Goal: Information Seeking & Learning: Learn about a topic

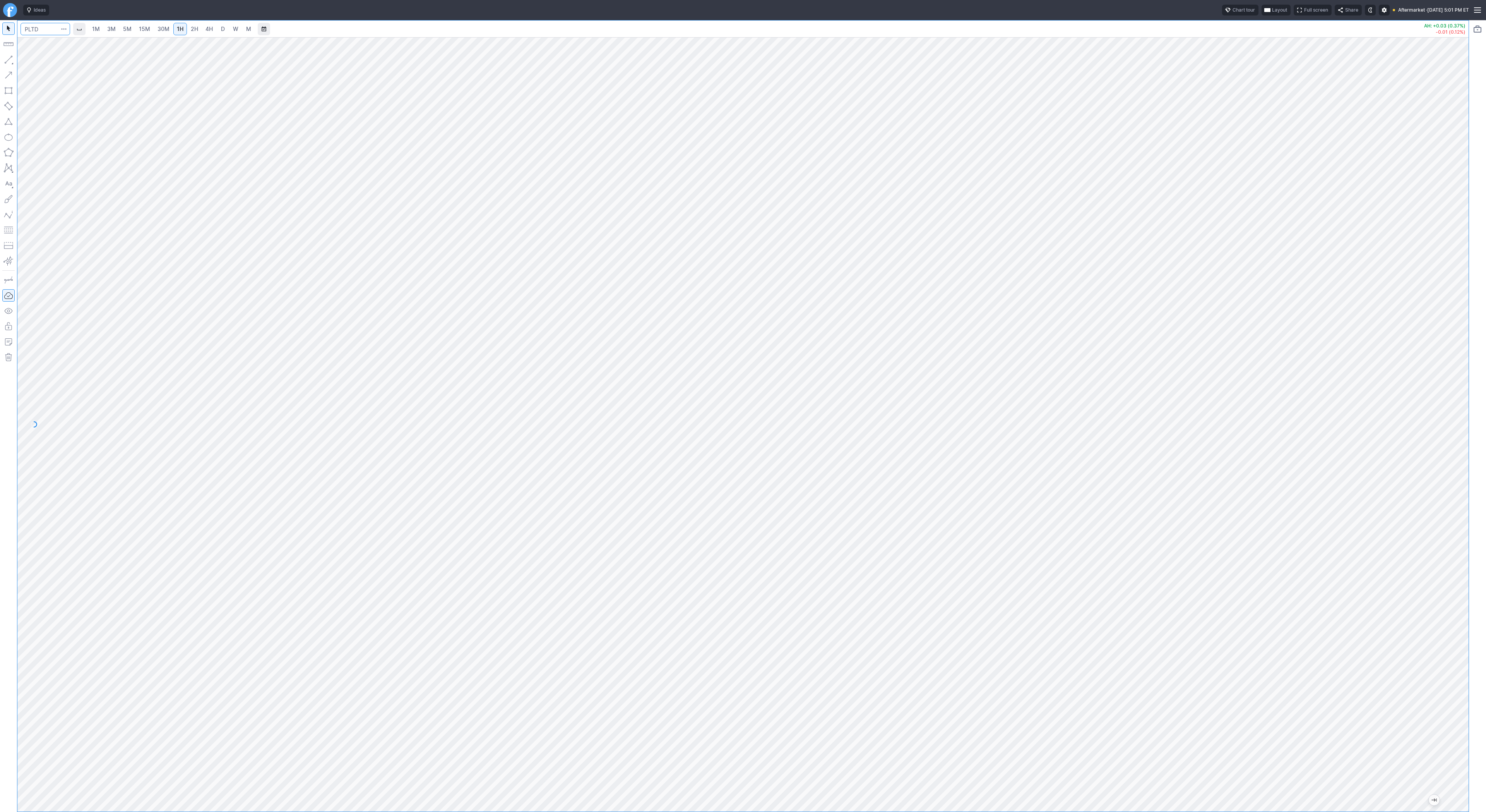
click at [30, 26] on input "Search" at bounding box center [45, 29] width 49 height 12
type input "tem"
click at [37, 42] on button "TEM Tem pus AI Inc NASD" at bounding box center [105, 45] width 163 height 11
click at [147, 28] on span "15M" at bounding box center [144, 29] width 11 height 7
drag, startPoint x: 1465, startPoint y: 215, endPoint x: 1455, endPoint y: 380, distance: 165.3
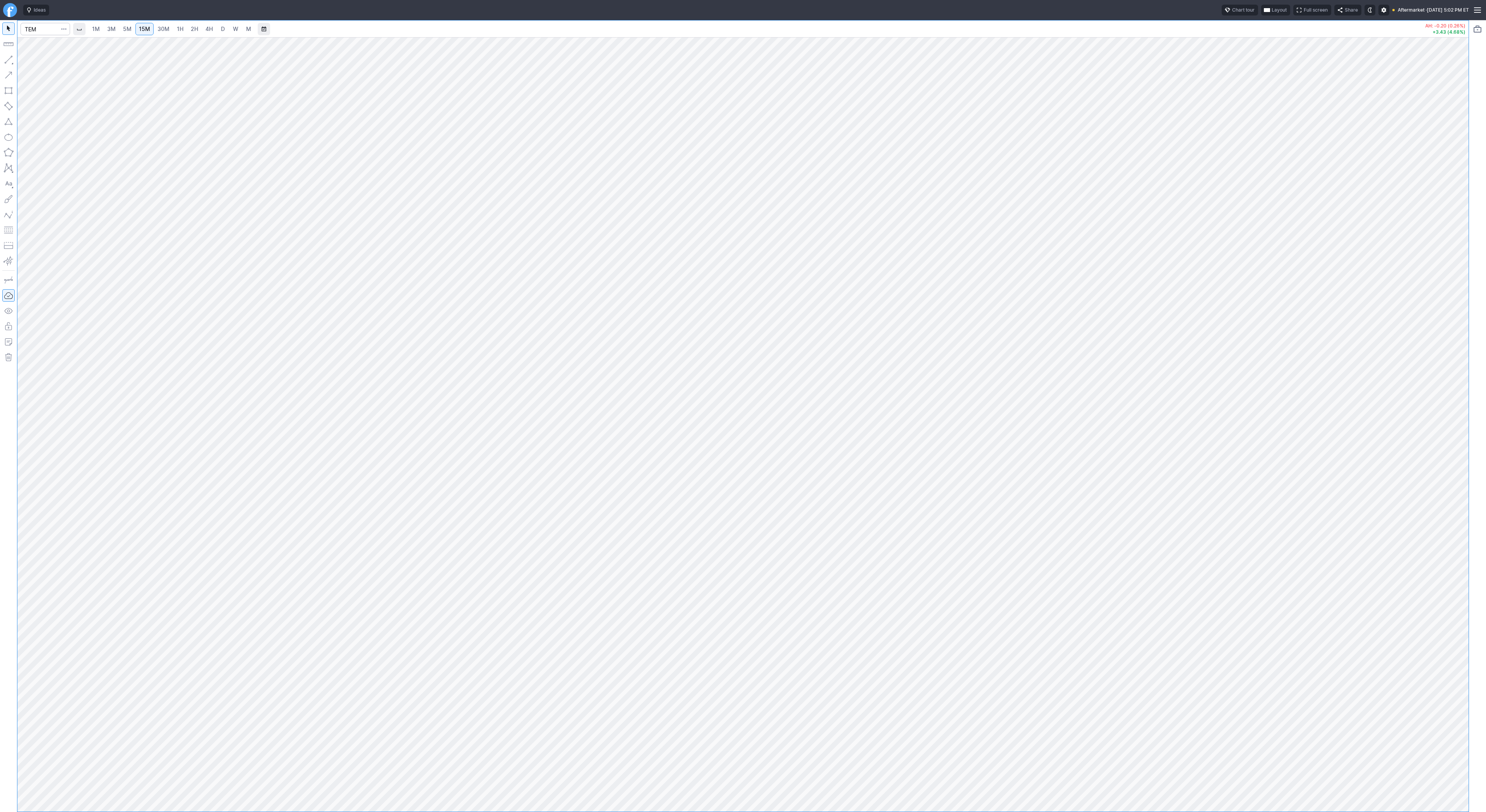
click at [1460, 394] on div at bounding box center [1461, 422] width 16 height 755
click at [48, 34] on input "Search" at bounding box center [45, 29] width 49 height 12
type input "apm"
click at [223, 33] on span "D" at bounding box center [222, 29] width 6 height 7
click at [7, 60] on button "button" at bounding box center [8, 59] width 12 height 12
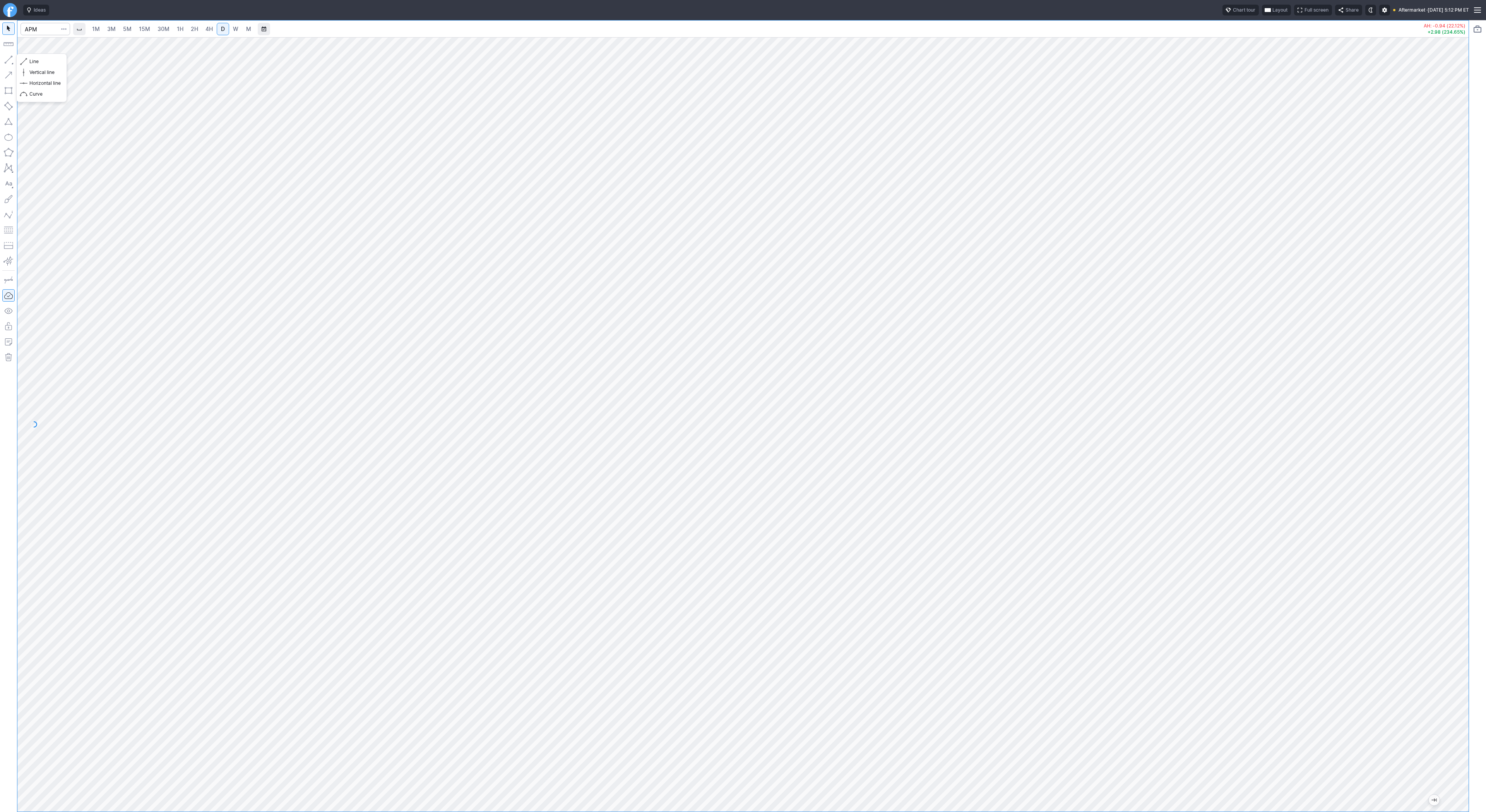
click at [10, 56] on button "button" at bounding box center [8, 59] width 12 height 12
click at [8, 62] on button "button" at bounding box center [8, 59] width 12 height 12
click at [7, 58] on button "button" at bounding box center [8, 59] width 12 height 12
click at [30, 27] on input "Search" at bounding box center [45, 29] width 49 height 12
type input "p"
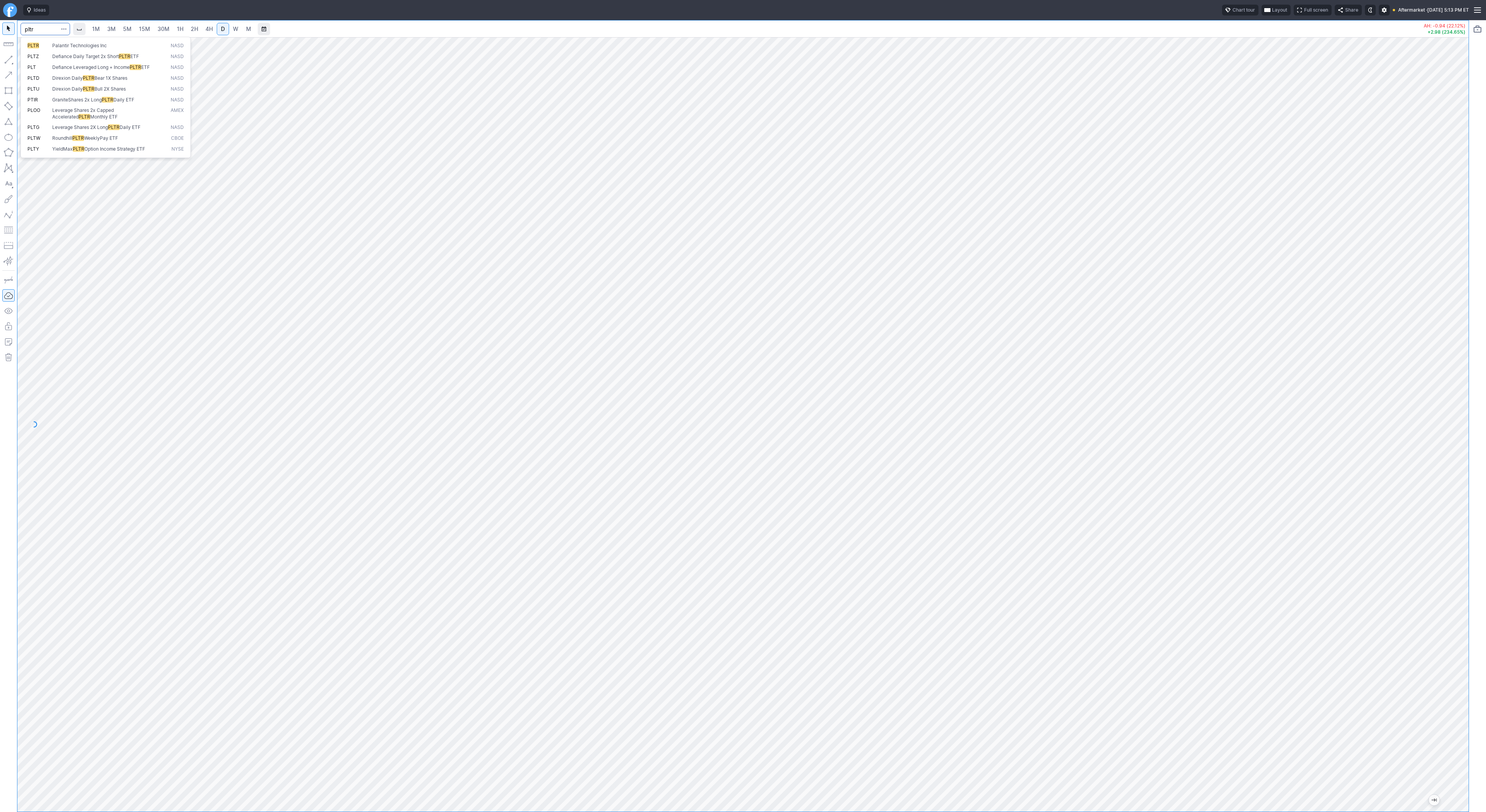
type input "pltr"
click at [114, 28] on span "3M" at bounding box center [112, 29] width 8 height 7
click at [162, 27] on span "30M" at bounding box center [163, 29] width 12 height 7
click at [140, 30] on span "15M" at bounding box center [144, 29] width 11 height 7
click at [37, 62] on span "Line" at bounding box center [45, 61] width 31 height 7
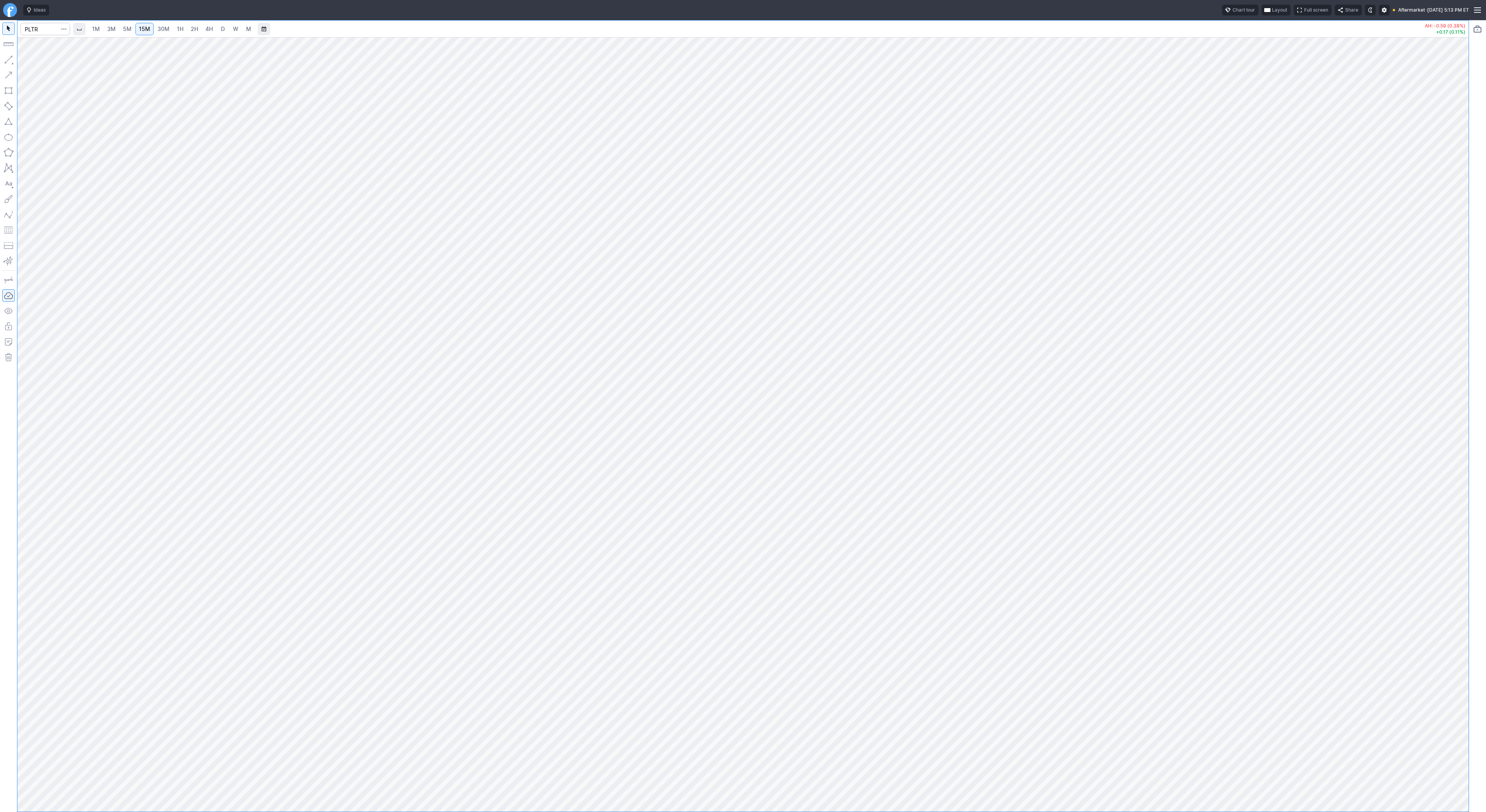
click at [158, 30] on span "30M" at bounding box center [163, 29] width 12 height 7
click at [34, 61] on span "Line" at bounding box center [45, 61] width 31 height 7
click at [28, 59] on button "Line" at bounding box center [41, 61] width 45 height 11
click at [30, 61] on span "Line" at bounding box center [45, 61] width 31 height 7
click at [51, 65] on span "Line" at bounding box center [45, 61] width 31 height 7
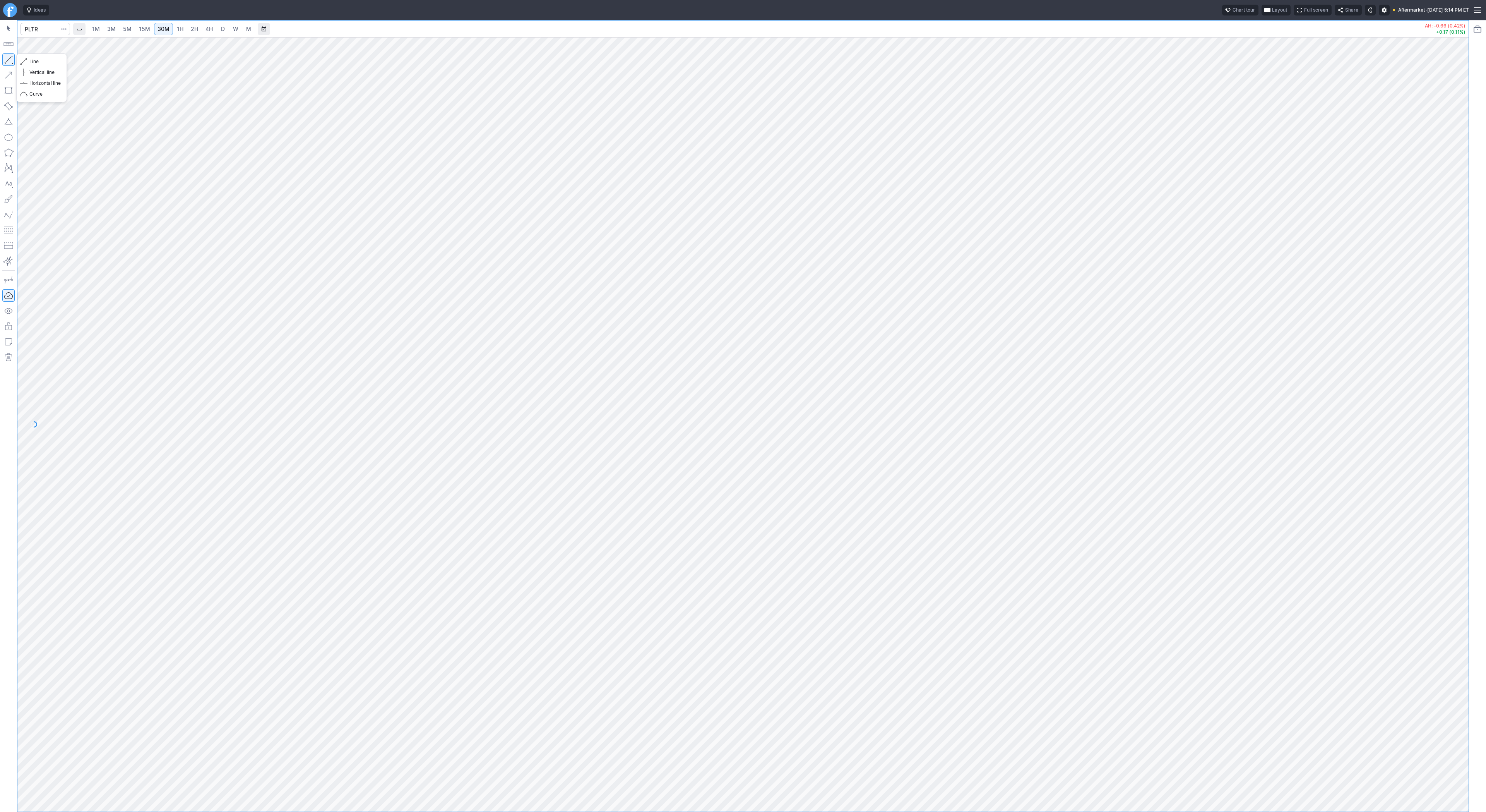
click at [13, 62] on button "button" at bounding box center [8, 59] width 12 height 12
click at [10, 58] on button "button" at bounding box center [8, 59] width 12 height 12
click at [233, 25] on span "W" at bounding box center [236, 29] width 6 height 7
click at [51, 33] on input "Search" at bounding box center [45, 29] width 49 height 12
type input "p"
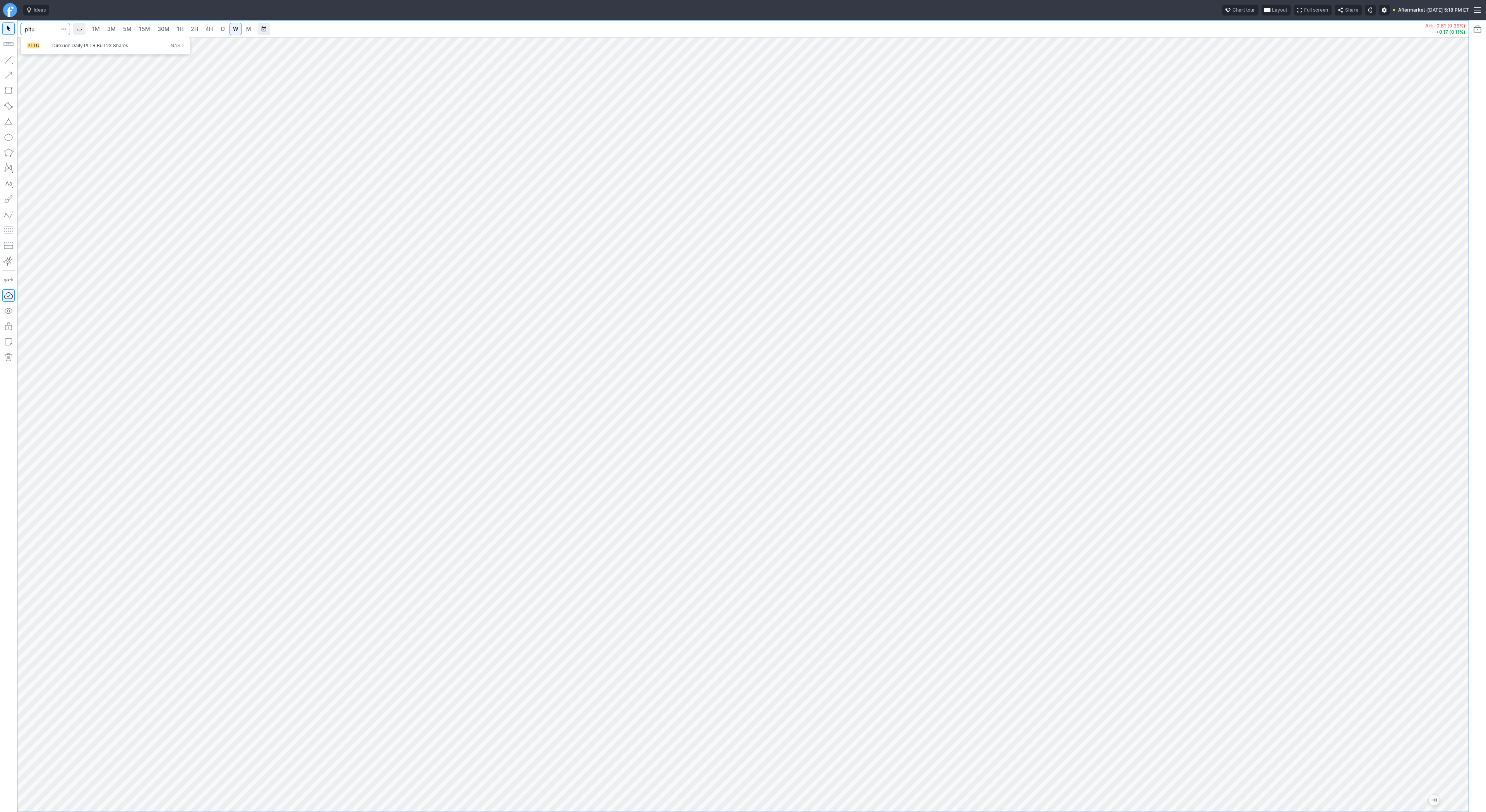
type input "pltu"
click at [205, 27] on span "4H" at bounding box center [209, 29] width 7 height 7
click at [34, 62] on span "Line" at bounding box center [45, 61] width 31 height 7
click at [8, 57] on button "button" at bounding box center [8, 59] width 12 height 12
click at [55, 30] on input "Search" at bounding box center [45, 29] width 49 height 12
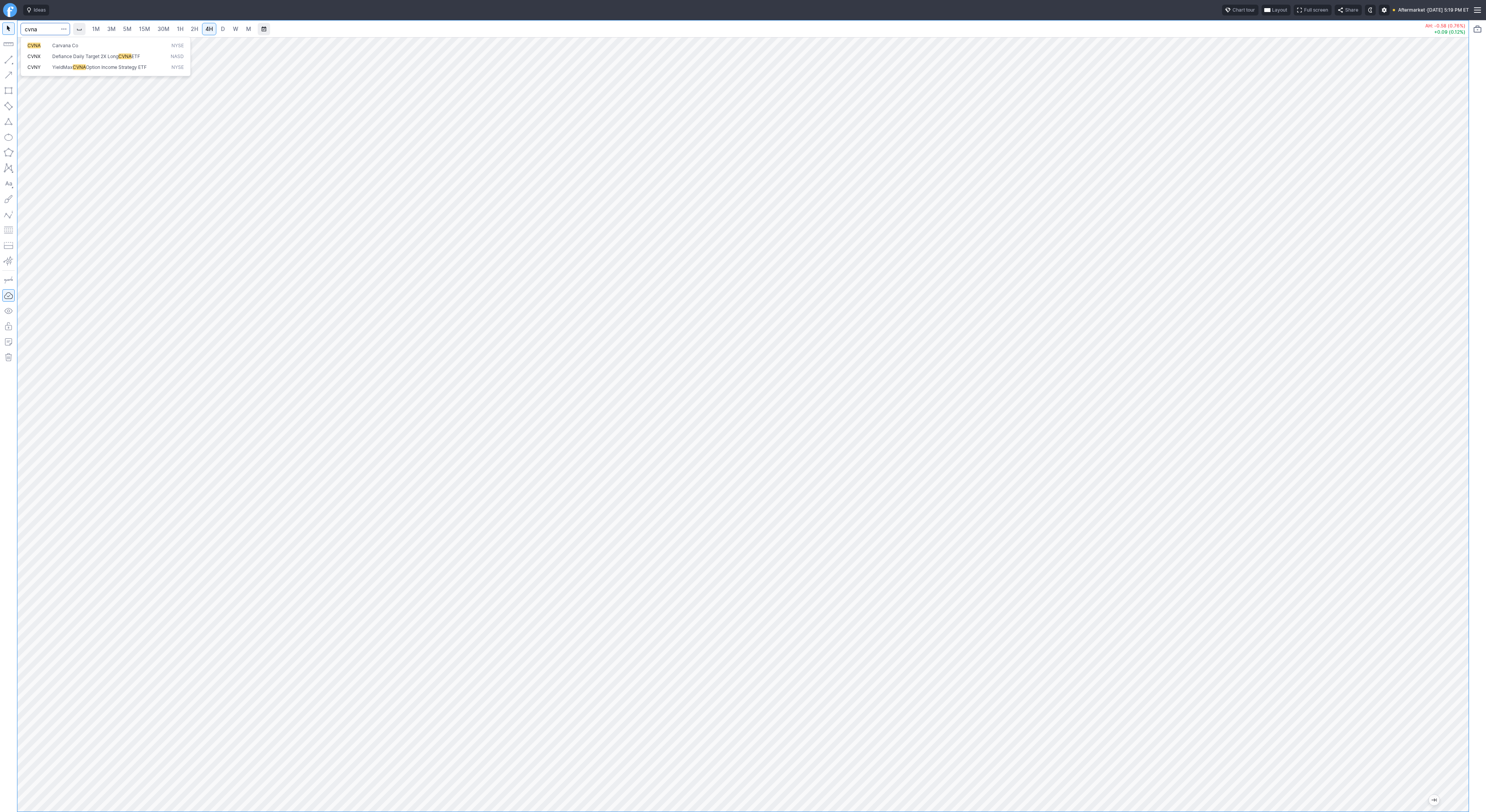
type input "cvna"
click at [225, 30] on link "D" at bounding box center [222, 29] width 12 height 12
click at [236, 30] on span "W" at bounding box center [236, 29] width 6 height 7
click at [220, 31] on span "D" at bounding box center [222, 29] width 6 height 7
click at [235, 29] on span "W" at bounding box center [236, 29] width 6 height 7
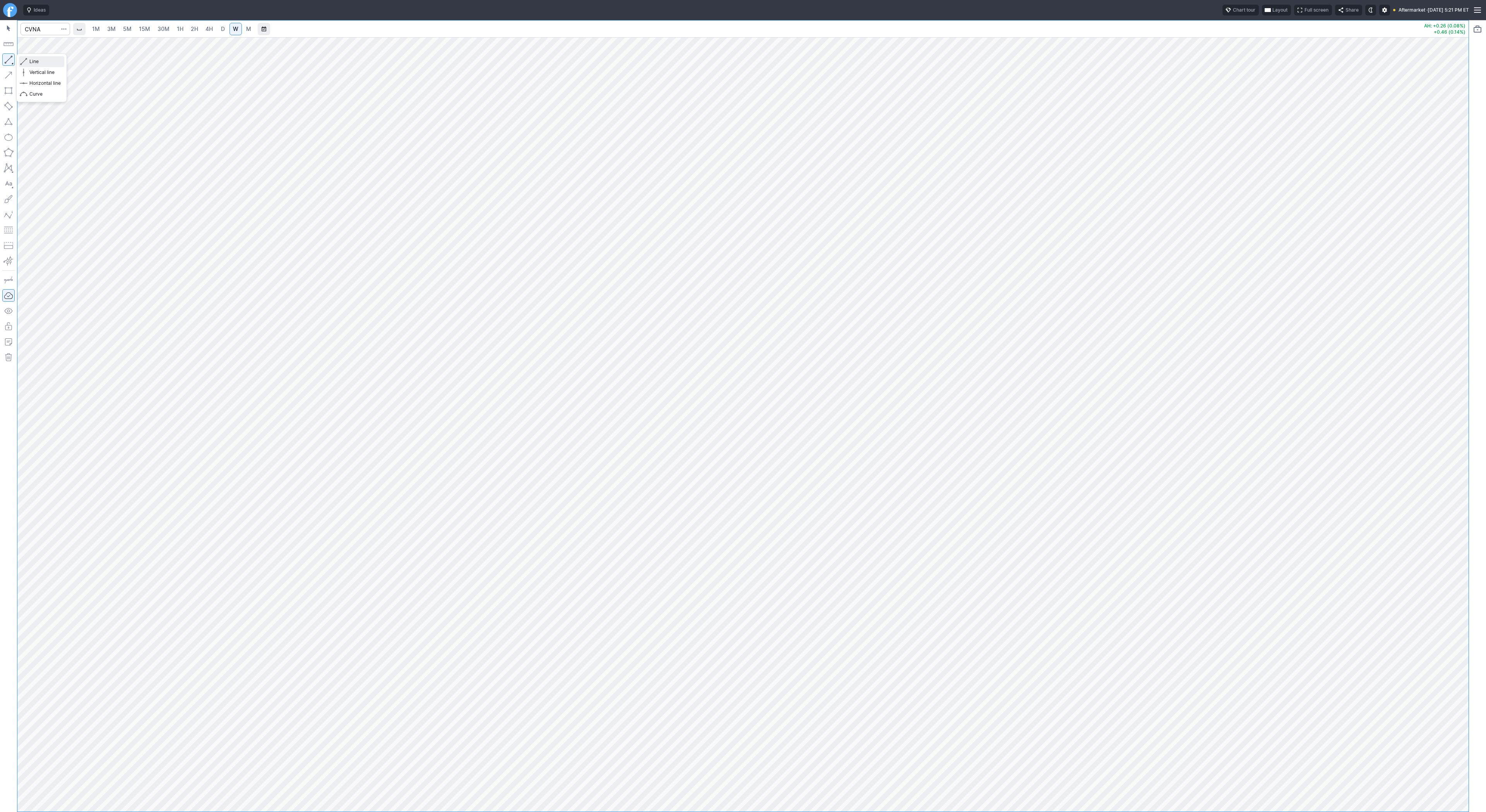
click at [30, 60] on span "Line" at bounding box center [45, 61] width 31 height 7
click at [47, 34] on input "Search" at bounding box center [45, 29] width 49 height 12
type input "b"
type input "mrna"
click at [210, 31] on span "4H" at bounding box center [209, 29] width 7 height 7
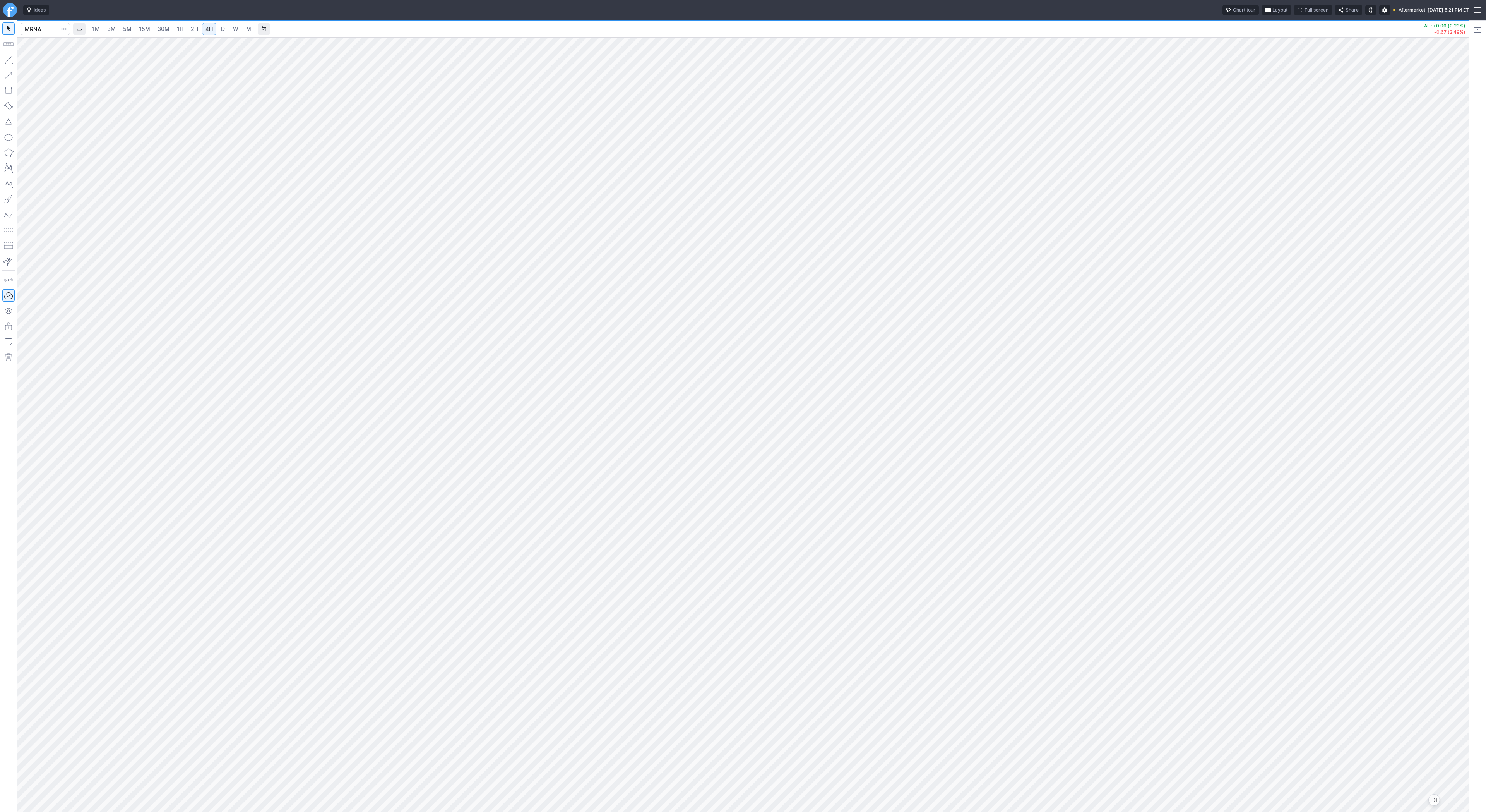
click at [220, 28] on span "D" at bounding box center [222, 29] width 6 height 7
click at [30, 61] on span "Line" at bounding box center [45, 61] width 31 height 7
drag, startPoint x: 7, startPoint y: 62, endPoint x: 16, endPoint y: 76, distance: 16.6
click at [7, 64] on button "button" at bounding box center [8, 59] width 12 height 12
click at [9, 59] on button "button" at bounding box center [8, 59] width 12 height 12
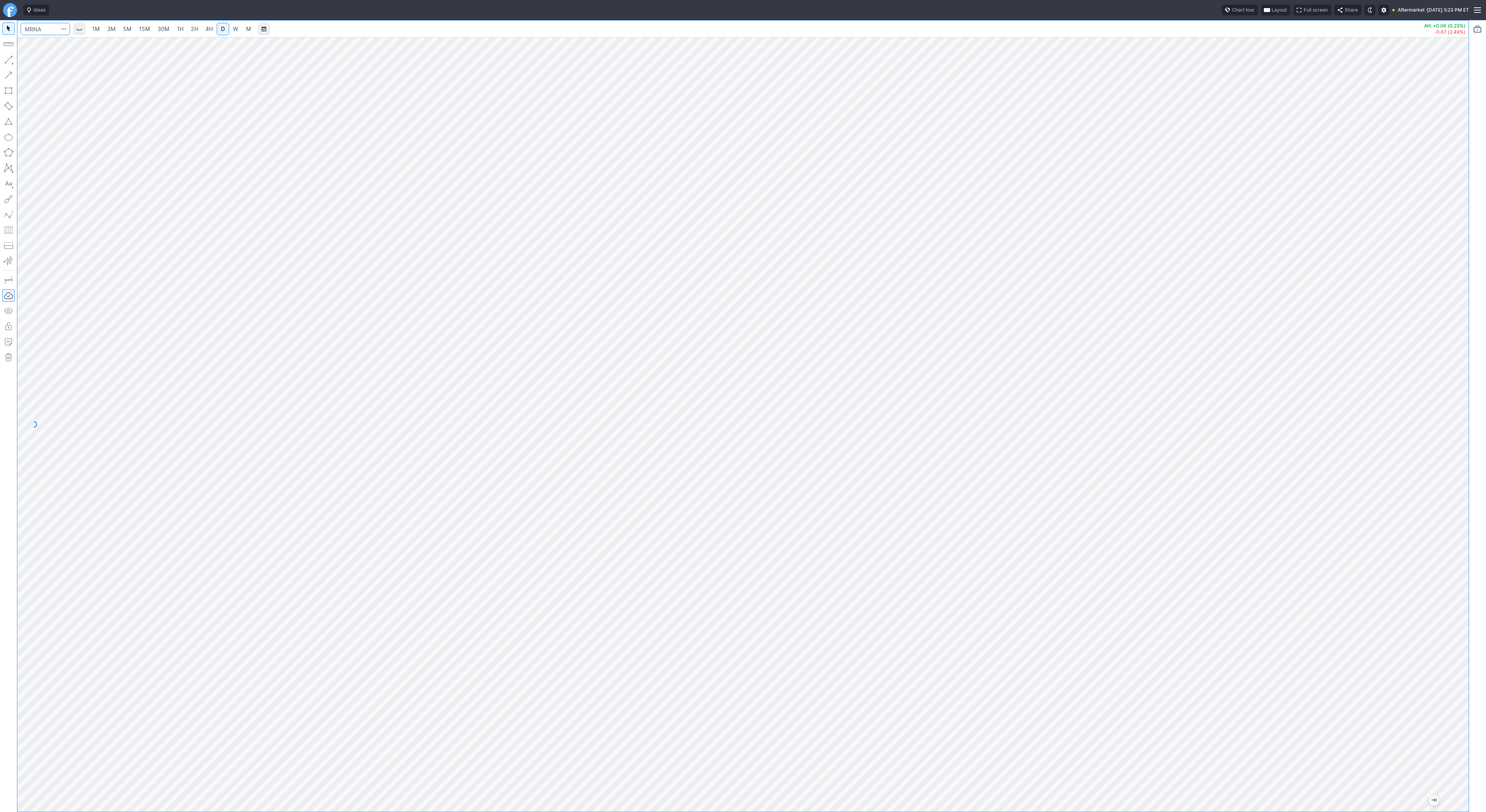
click at [30, 25] on input "Search" at bounding box center [45, 29] width 49 height 12
type input "robn"
click at [57, 48] on span "T-Rex 2X Long HOOD Daily Target ETF" at bounding box center [109, 45] width 114 height 6
click at [173, 31] on link "1H" at bounding box center [180, 29] width 13 height 12
click at [213, 29] on link "4H" at bounding box center [209, 29] width 14 height 12
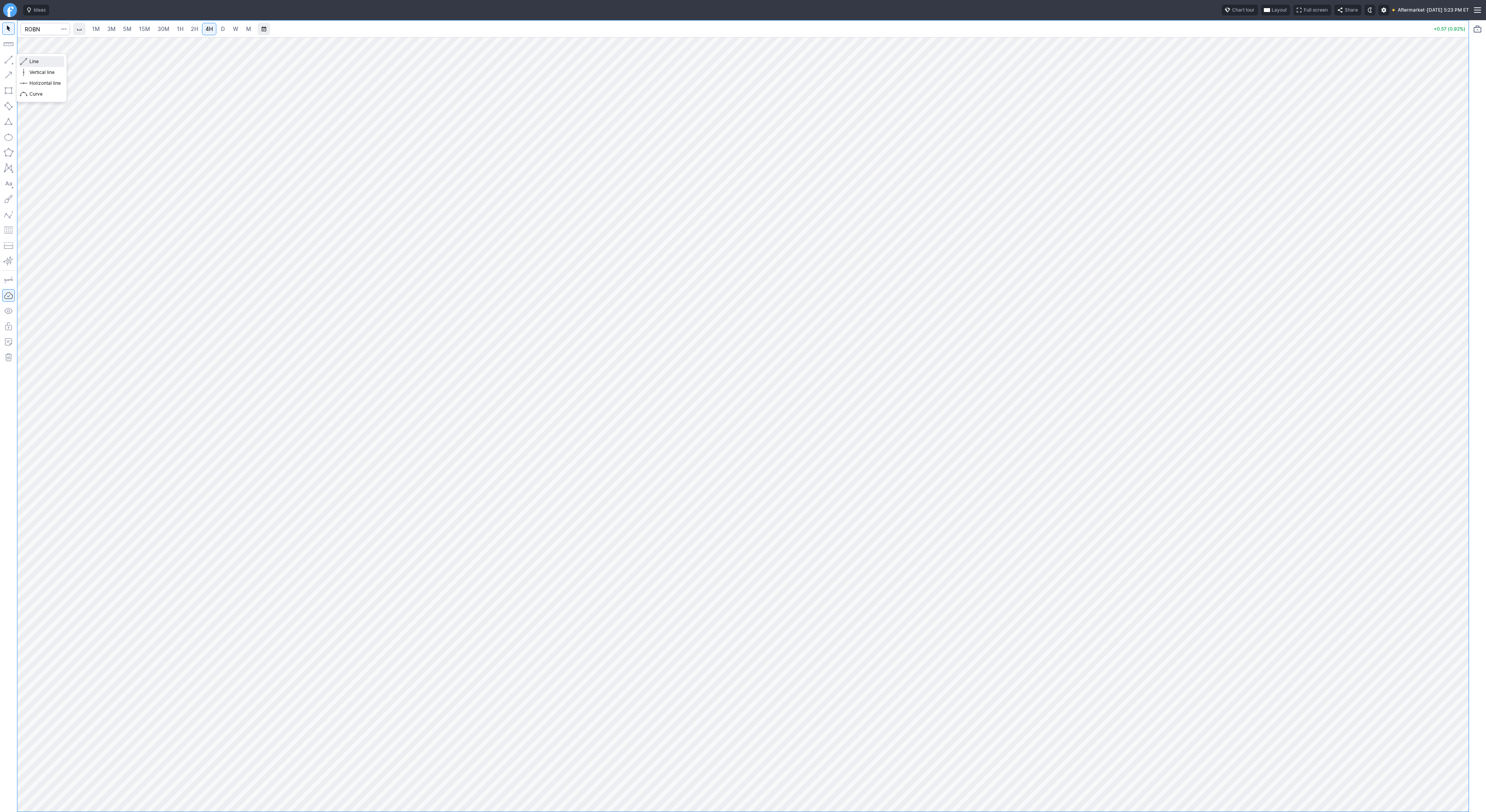
click at [34, 61] on span "Line" at bounding box center [45, 61] width 31 height 7
click at [9, 60] on button "button" at bounding box center [8, 59] width 12 height 12
click at [40, 25] on input "Search" at bounding box center [45, 29] width 49 height 12
click at [37, 27] on input "Search" at bounding box center [45, 29] width 49 height 12
type input "pltr"
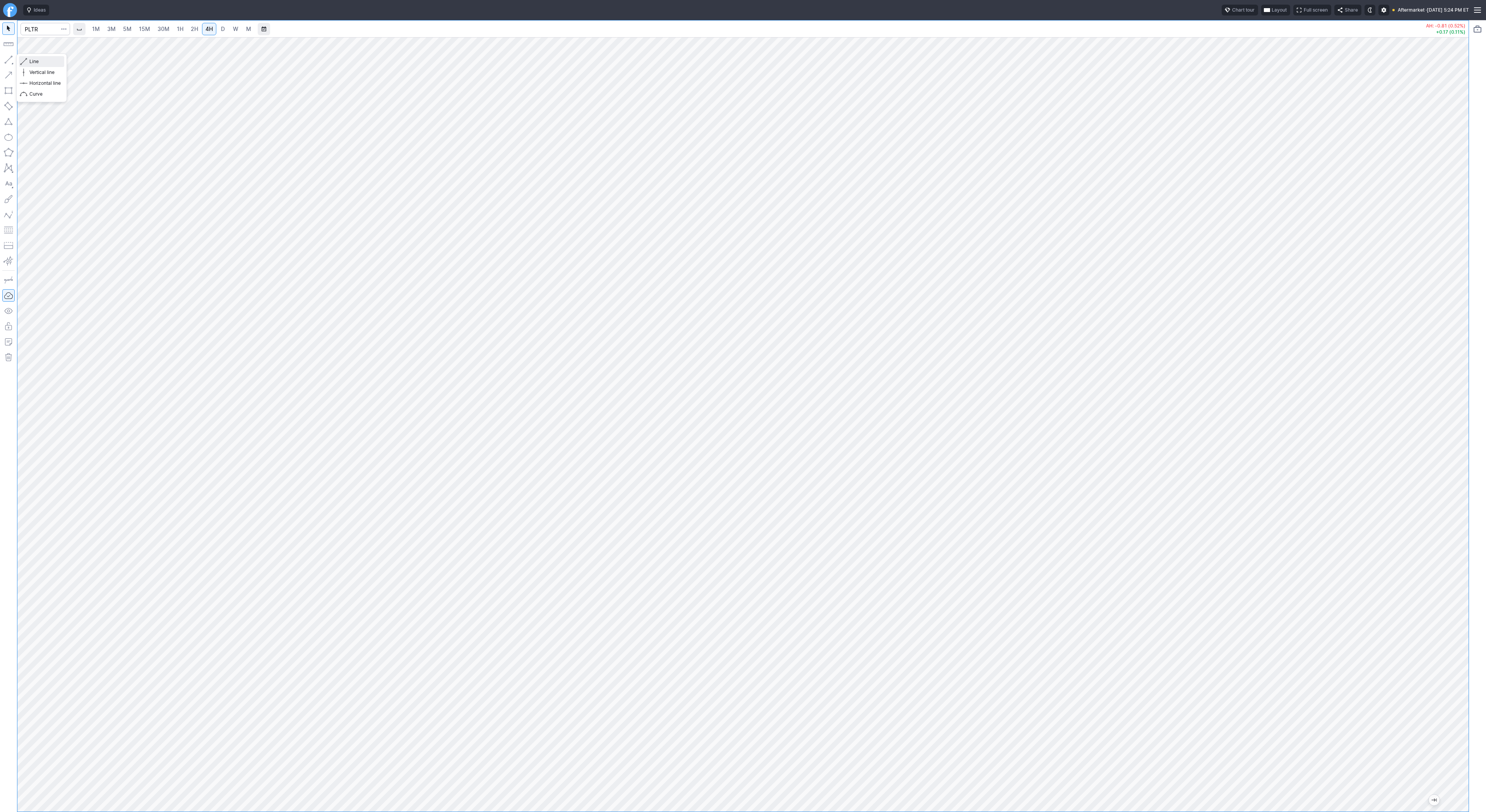
click at [39, 61] on span "Line" at bounding box center [45, 61] width 31 height 7
click at [2, 60] on button "button" at bounding box center [8, 59] width 12 height 12
click at [10, 57] on button "button" at bounding box center [8, 59] width 12 height 12
click at [32, 61] on span "Line" at bounding box center [45, 61] width 31 height 7
click at [9, 59] on button "button" at bounding box center [8, 59] width 12 height 12
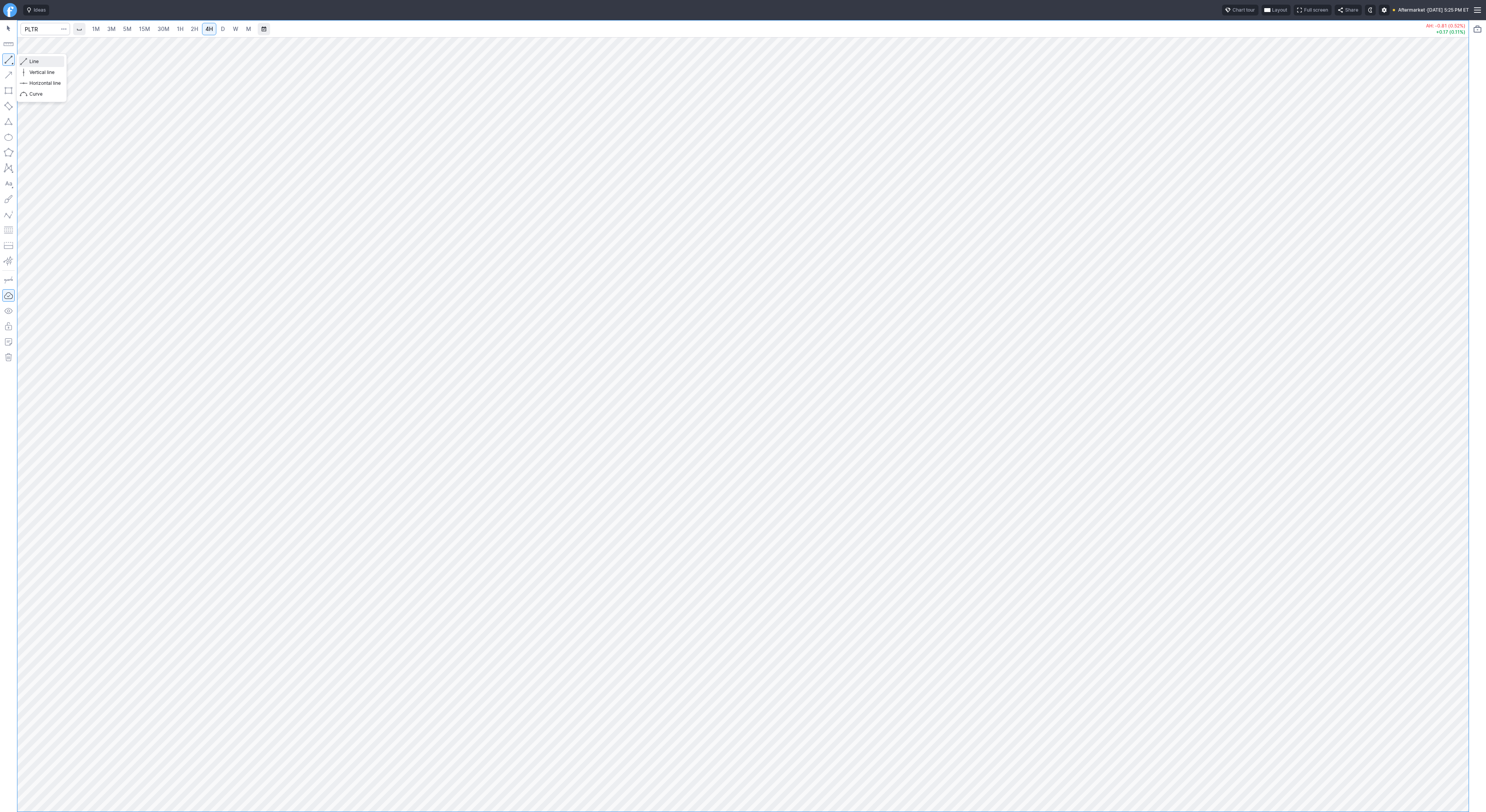
drag, startPoint x: 26, startPoint y: 62, endPoint x: 60, endPoint y: 100, distance: 51.0
click at [26, 62] on span "button" at bounding box center [25, 61] width 5 height 11
click at [51, 28] on input "Search" at bounding box center [45, 29] width 49 height 12
type input "hood"
click at [227, 32] on link "D" at bounding box center [222, 29] width 12 height 12
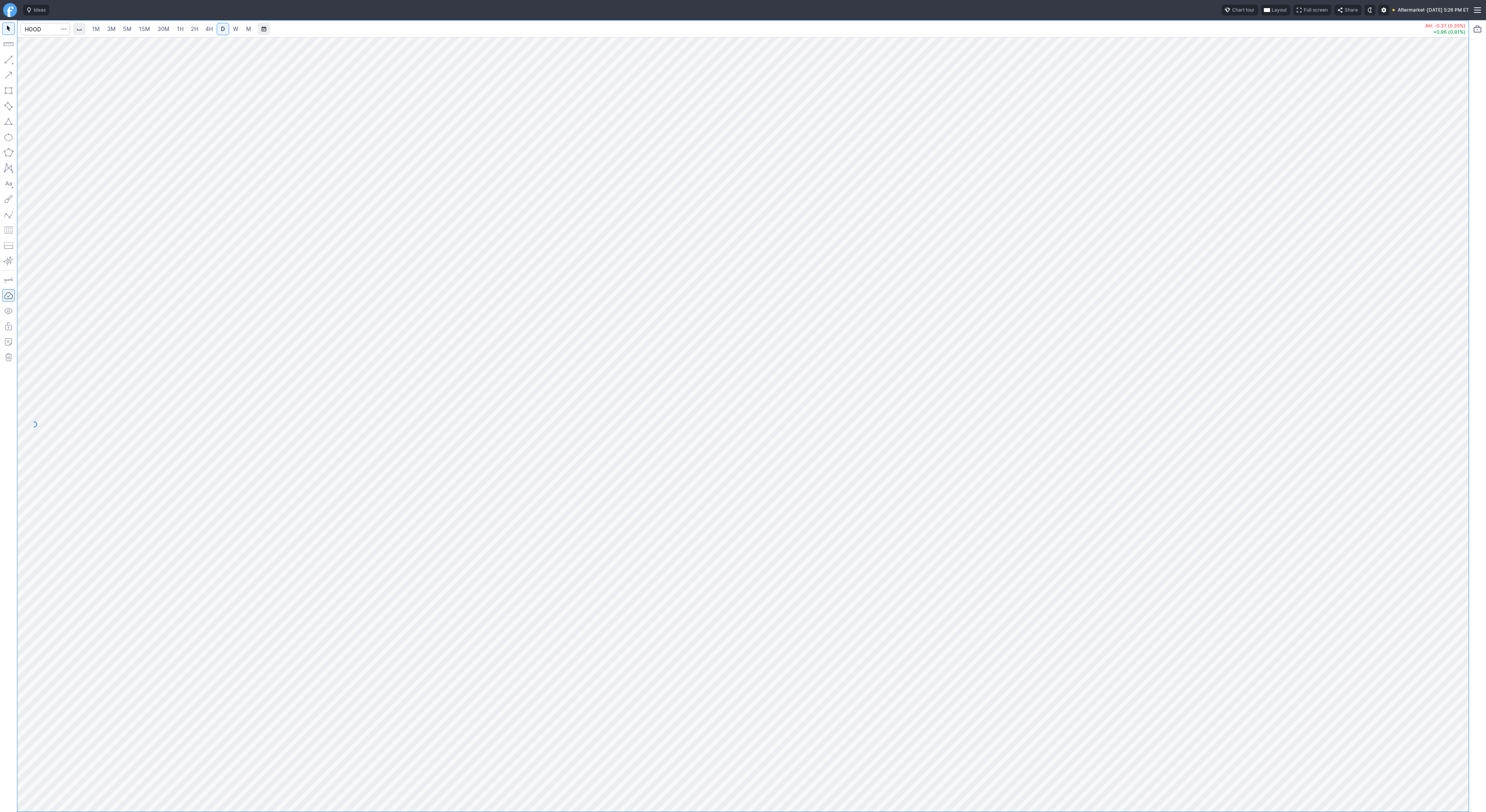
click at [247, 30] on span "M" at bounding box center [249, 29] width 5 height 7
click at [236, 30] on span "W" at bounding box center [236, 29] width 6 height 7
click at [230, 32] on link "W" at bounding box center [236, 29] width 12 height 12
click at [227, 32] on link "D" at bounding box center [222, 29] width 12 height 12
click at [14, 56] on button "button" at bounding box center [8, 59] width 12 height 12
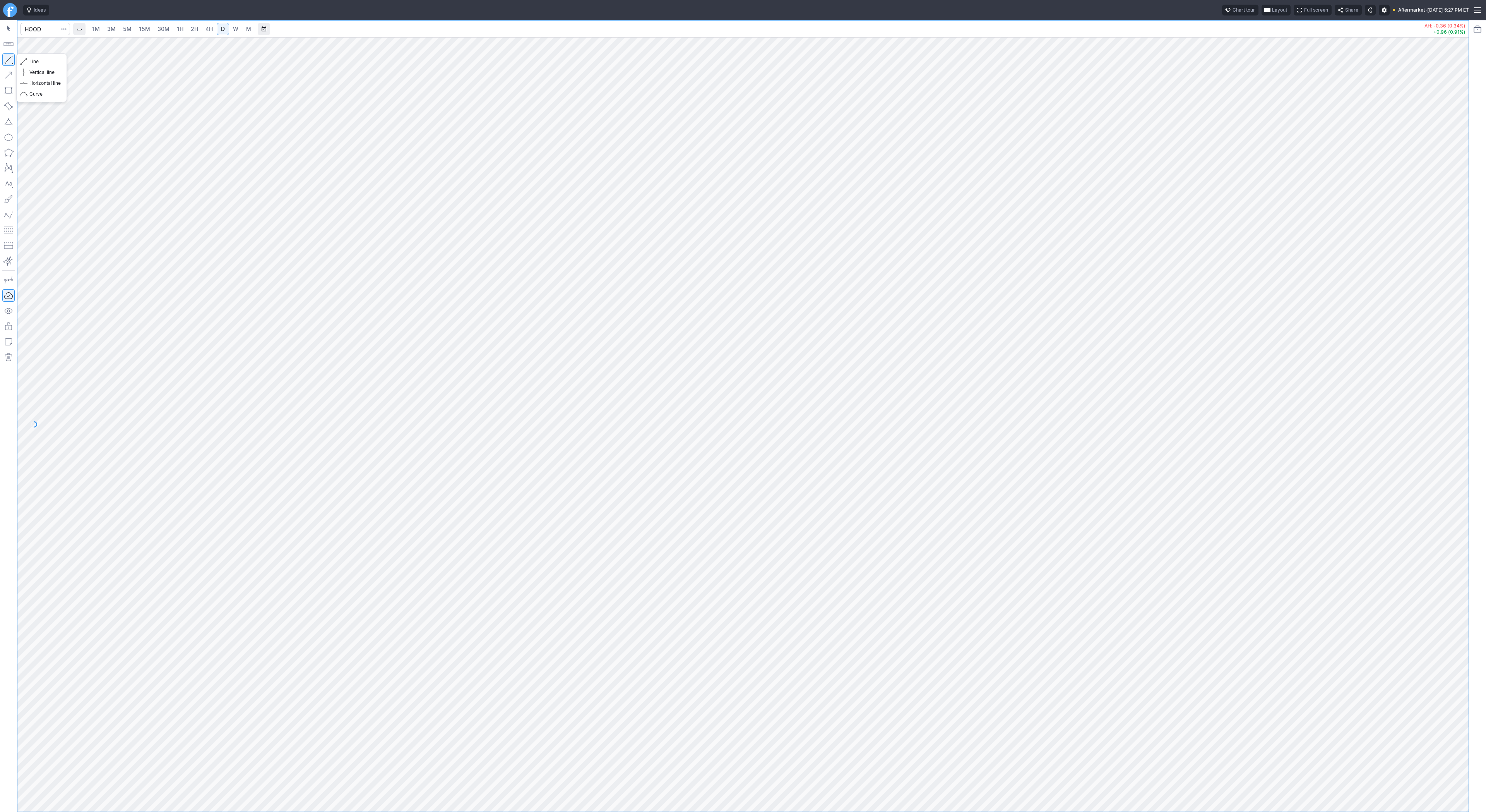
click at [6, 61] on button "button" at bounding box center [8, 59] width 12 height 12
click at [25, 58] on span "button" at bounding box center [25, 61] width 5 height 11
click at [49, 30] on input "Search" at bounding box center [45, 29] width 49 height 12
type input "tem"
click at [25, 62] on span "button" at bounding box center [25, 61] width 5 height 11
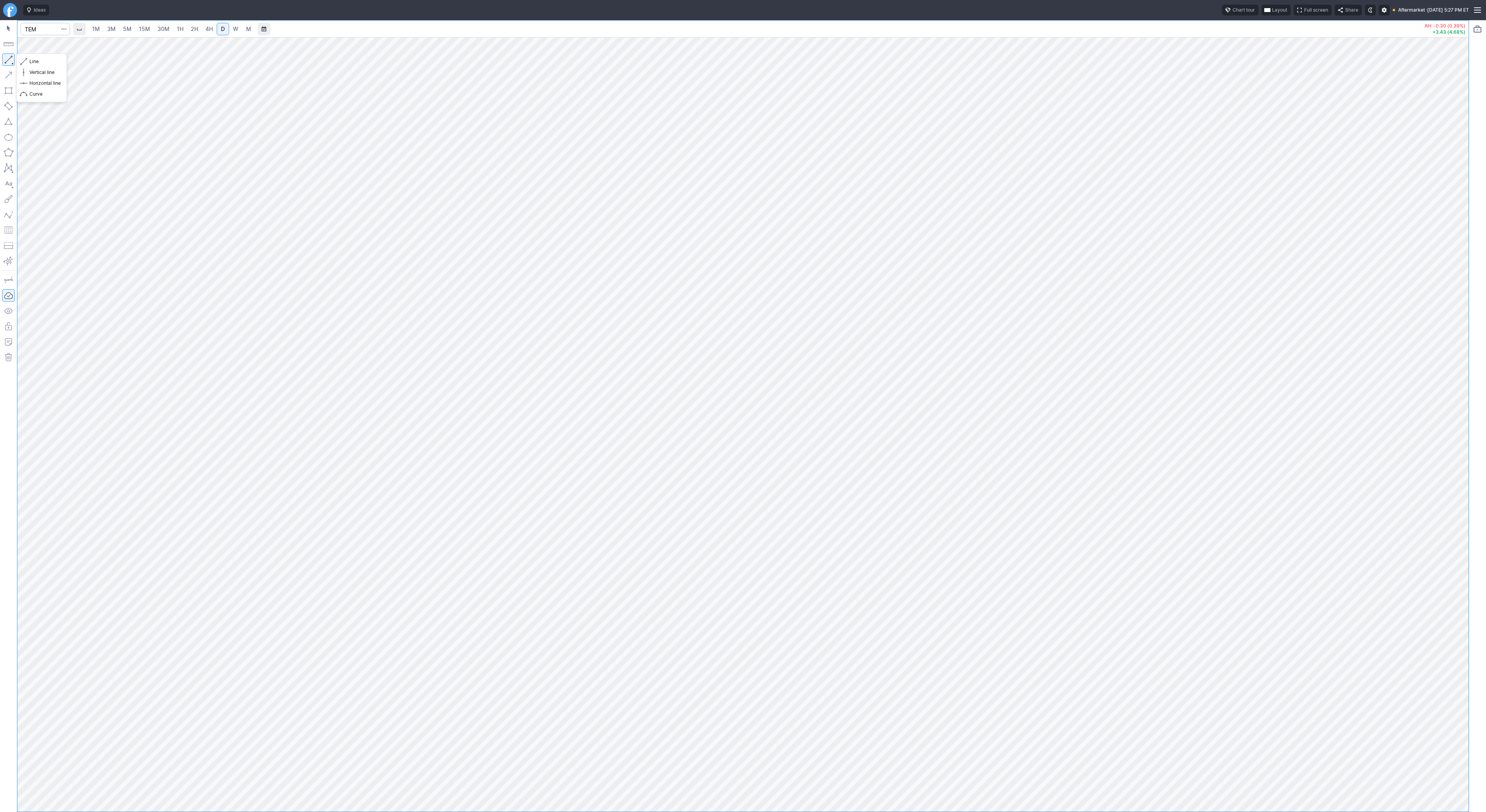
click at [11, 62] on button "button" at bounding box center [8, 59] width 12 height 12
click at [37, 61] on span "Line" at bounding box center [45, 61] width 31 height 7
click at [11, 59] on button "button" at bounding box center [8, 59] width 12 height 12
click at [11, 57] on button "button" at bounding box center [8, 59] width 12 height 12
click at [7, 61] on button "button" at bounding box center [8, 59] width 12 height 12
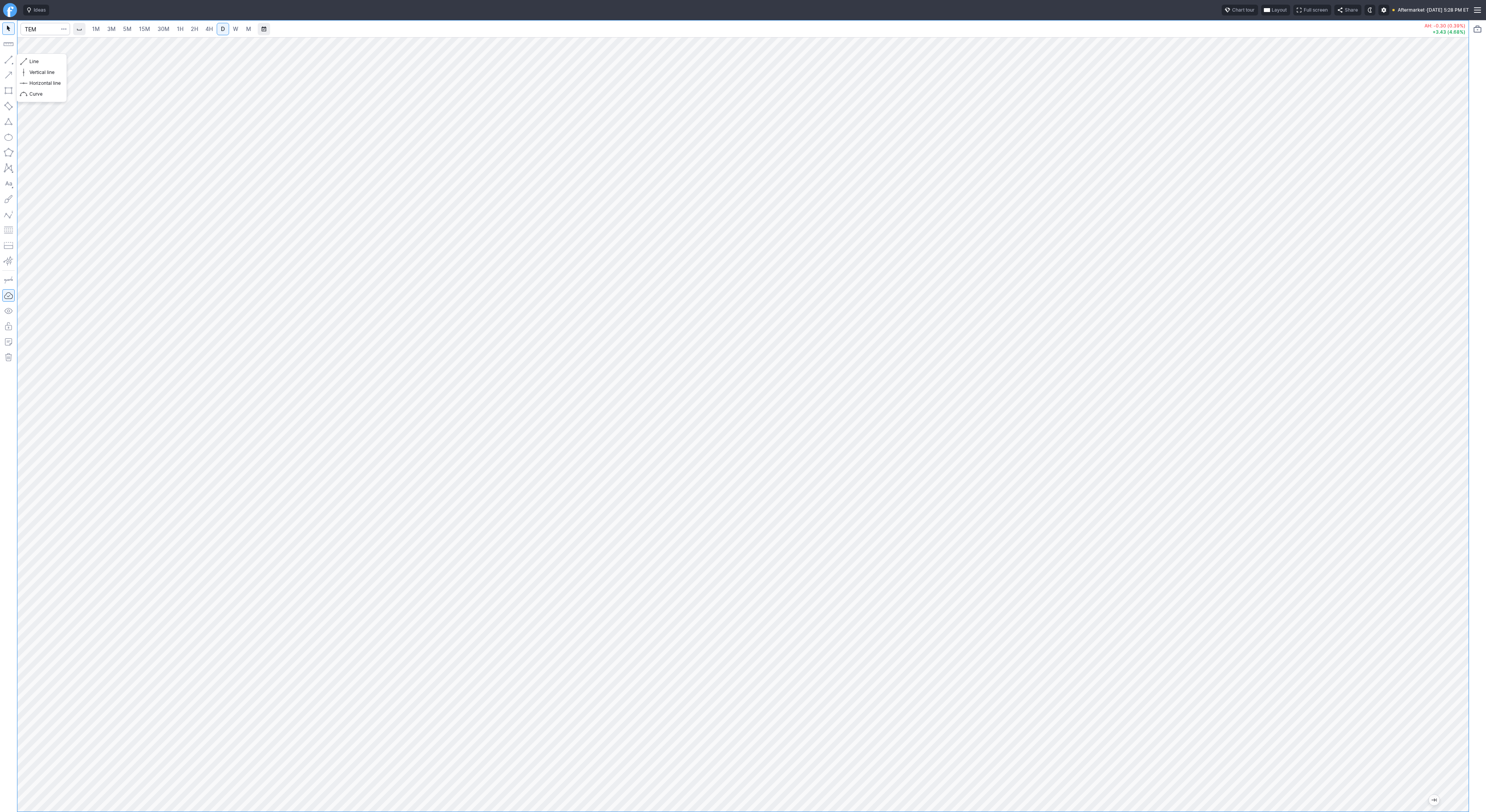
drag, startPoint x: 7, startPoint y: 58, endPoint x: 58, endPoint y: 91, distance: 60.7
click at [7, 58] on button "button" at bounding box center [8, 59] width 12 height 12
click at [10, 60] on button "button" at bounding box center [8, 59] width 12 height 12
drag, startPoint x: 1464, startPoint y: 496, endPoint x: 1464, endPoint y: 514, distance: 18.0
click at [1464, 514] on div at bounding box center [1461, 422] width 16 height 755
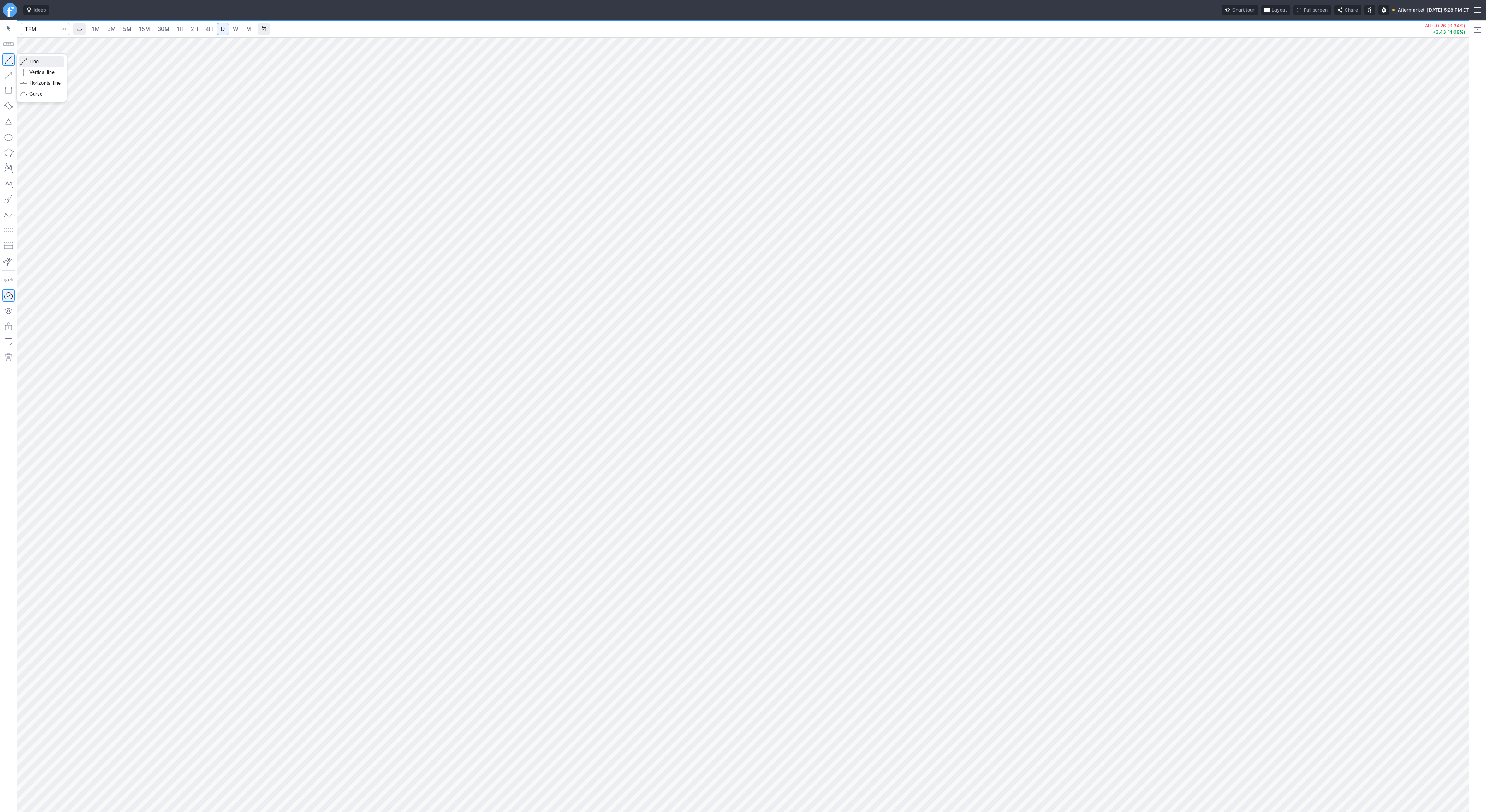
drag, startPoint x: 33, startPoint y: 59, endPoint x: 51, endPoint y: 74, distance: 23.4
click at [34, 60] on span "Line" at bounding box center [45, 61] width 31 height 7
click at [5, 62] on button "button" at bounding box center [8, 59] width 12 height 12
click at [33, 28] on input "Search" at bounding box center [45, 29] width 49 height 12
type input "pltr"
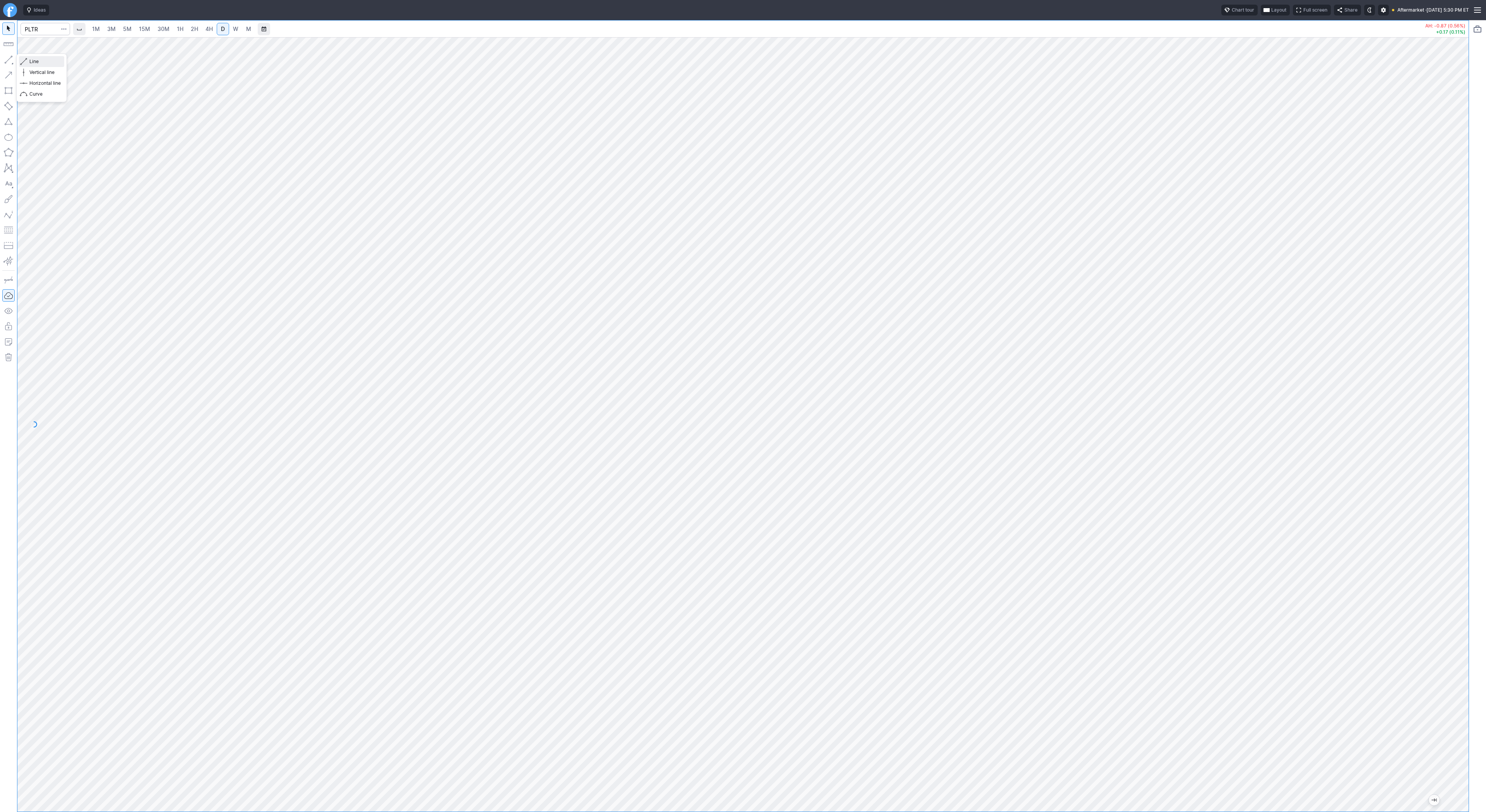
click at [26, 59] on span "button" at bounding box center [25, 61] width 5 height 11
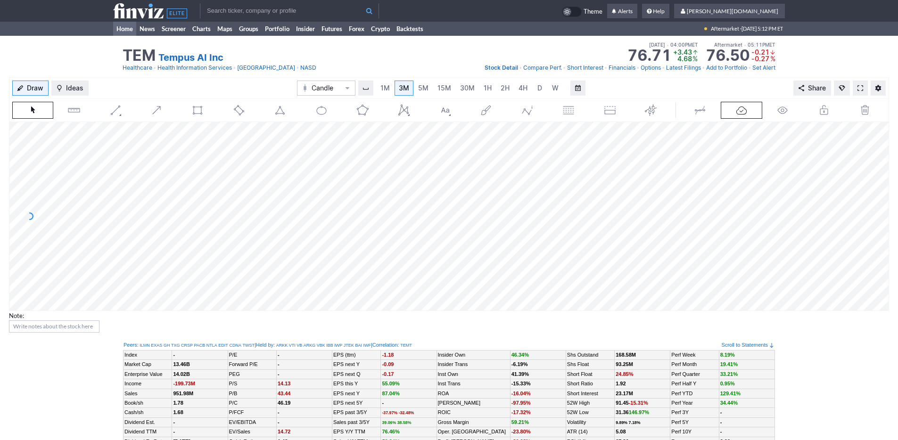
click at [124, 30] on link "Home" at bounding box center [124, 29] width 23 height 14
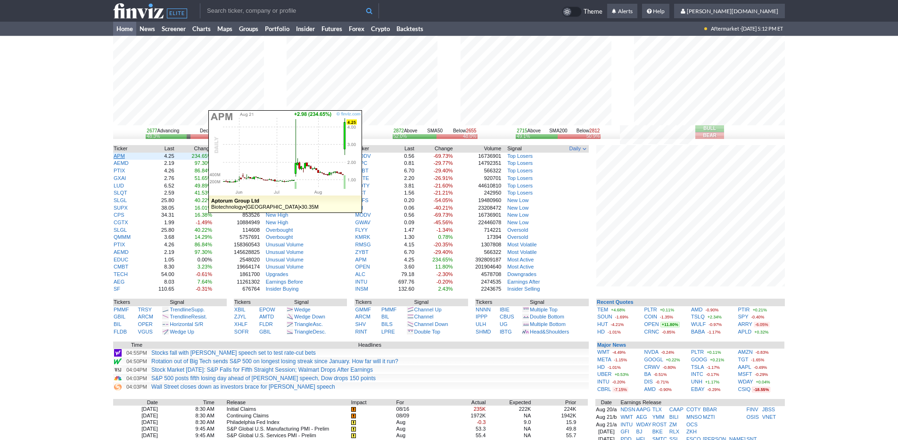
click at [114, 155] on link "APM" at bounding box center [119, 156] width 11 height 6
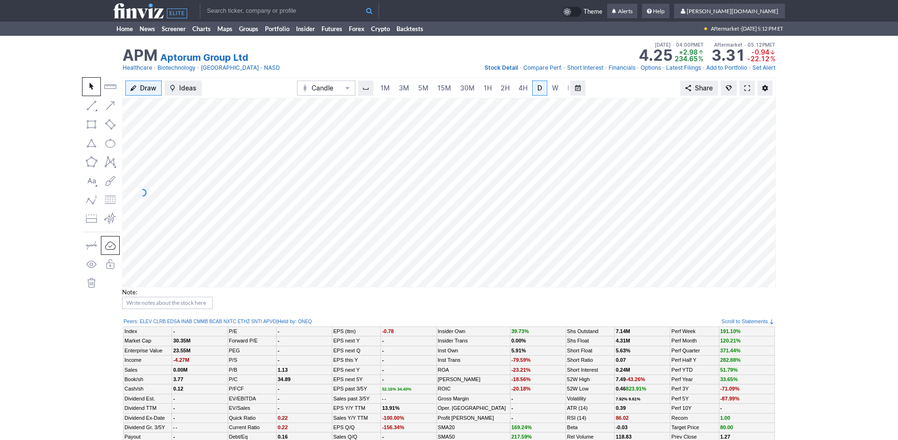
scroll to position [0, 9]
click at [393, 88] on span "3M" at bounding box center [394, 88] width 10 height 8
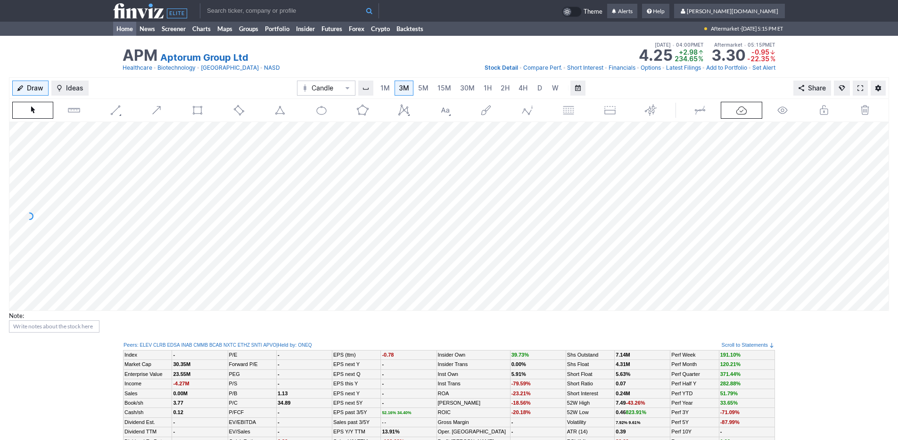
click at [128, 25] on link "Home" at bounding box center [124, 29] width 23 height 14
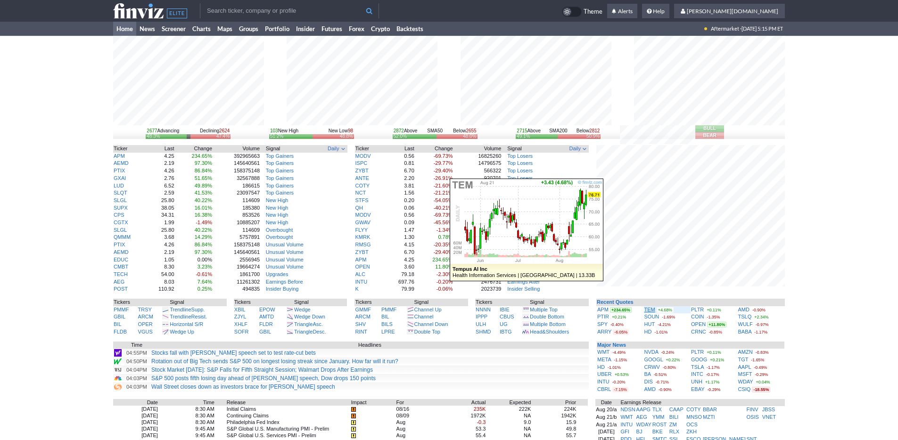
click at [652, 308] on link "TEM" at bounding box center [649, 310] width 11 height 6
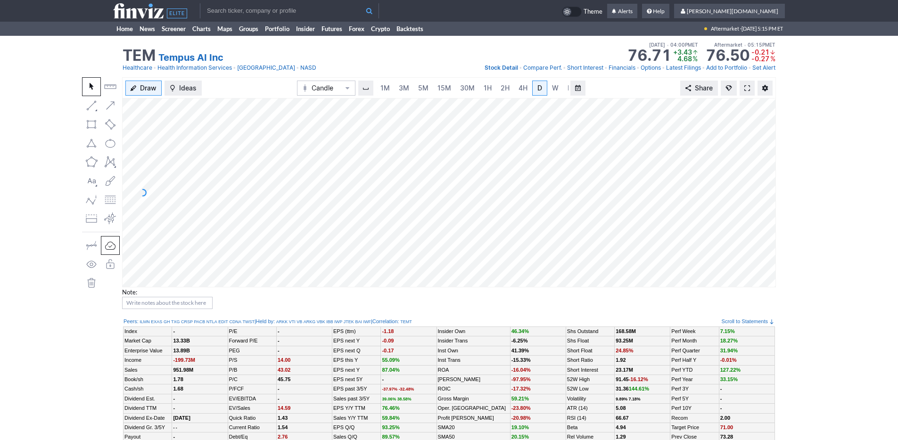
scroll to position [0, 9]
click at [404, 91] on link "5M" at bounding box center [413, 88] width 19 height 15
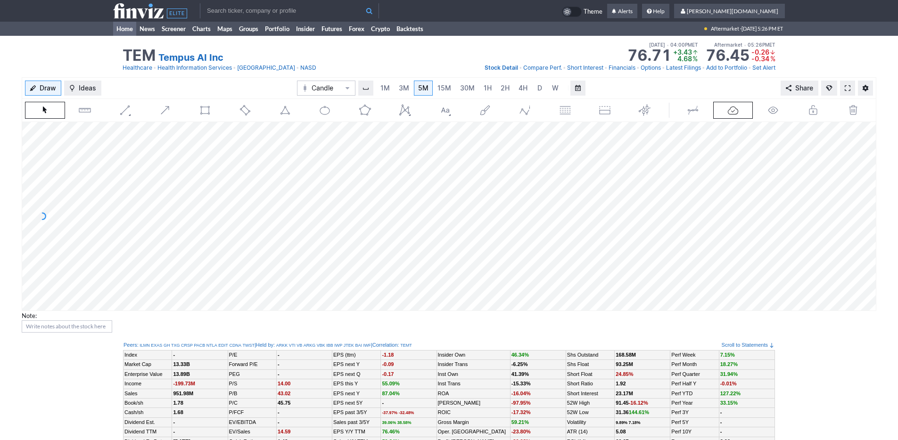
click at [129, 29] on link "Home" at bounding box center [124, 29] width 23 height 14
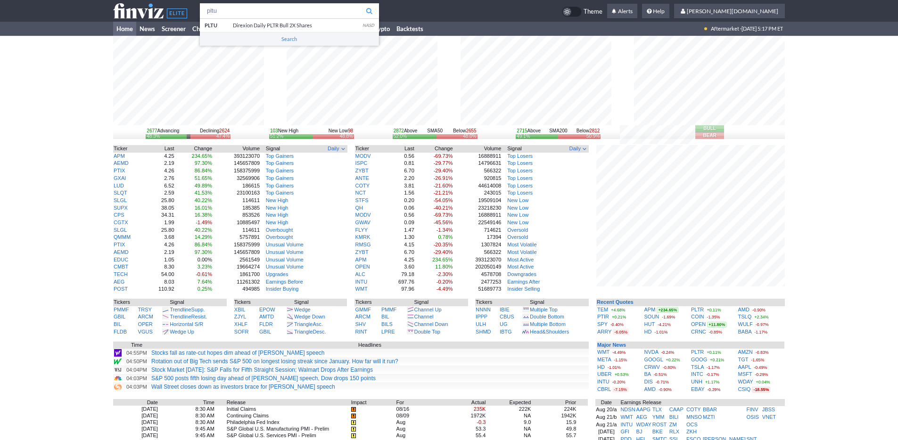
type input "pltu"
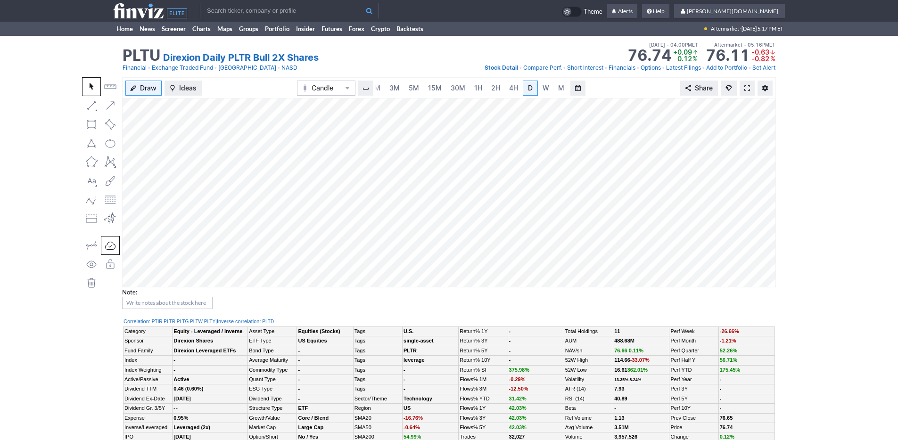
click at [264, 12] on input "text" at bounding box center [289, 10] width 179 height 15
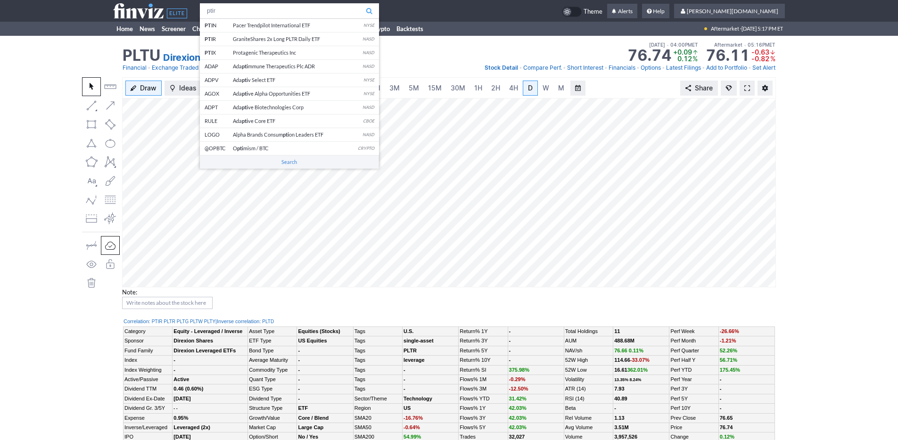
type input "ptir"
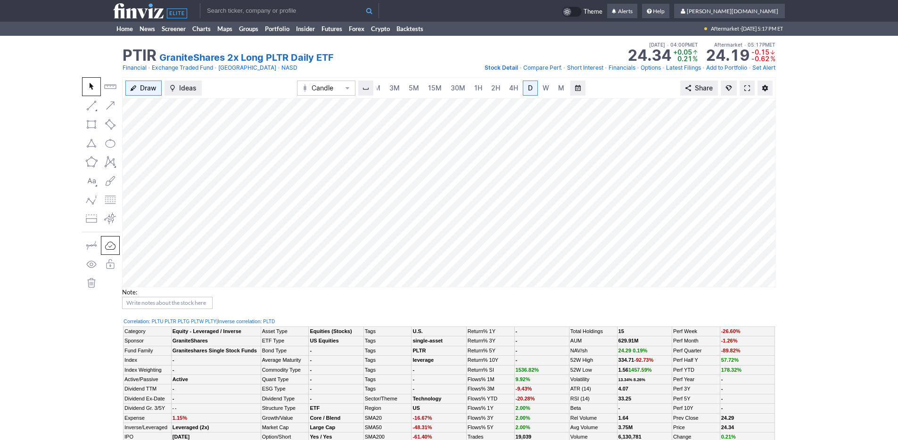
click at [253, 13] on input "text" at bounding box center [289, 10] width 179 height 15
click at [396, 90] on span "3M" at bounding box center [394, 88] width 10 height 8
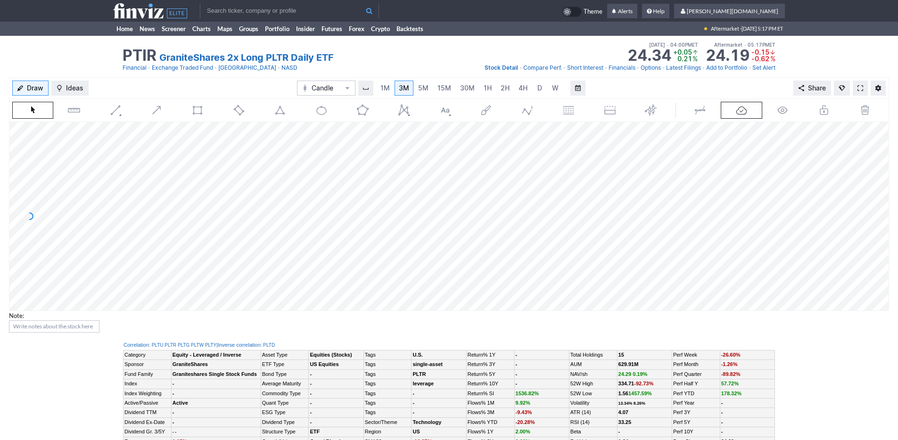
click at [305, 12] on input "text" at bounding box center [289, 10] width 179 height 15
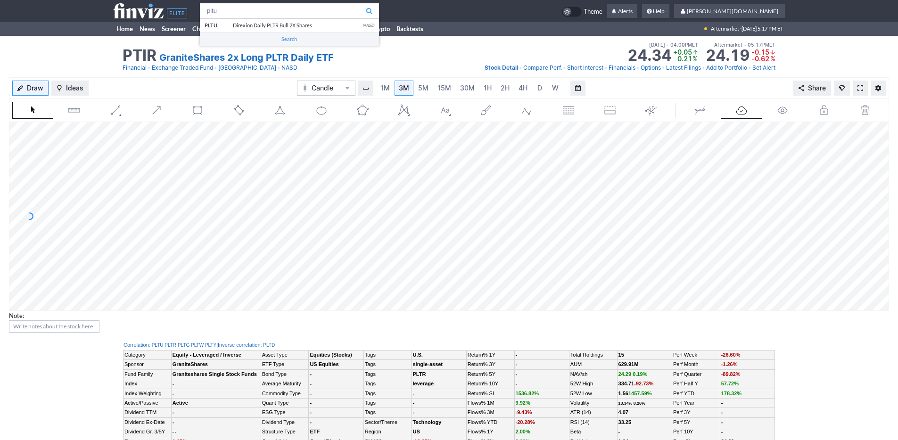
type input "pltu"
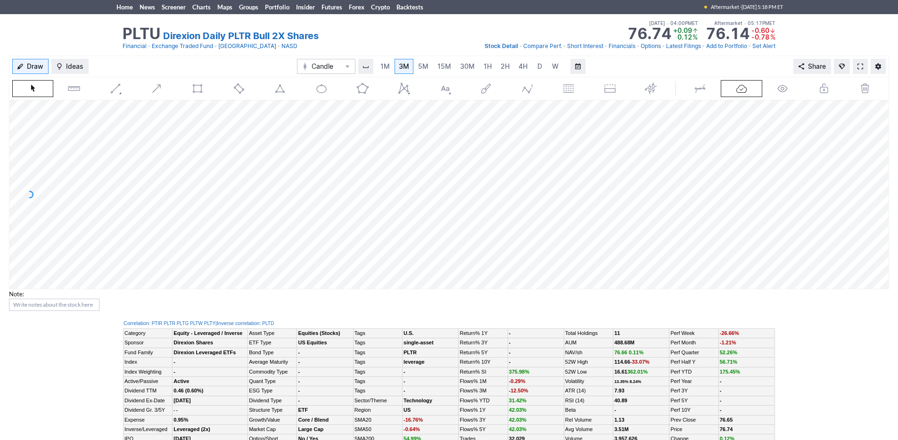
scroll to position [4, 0]
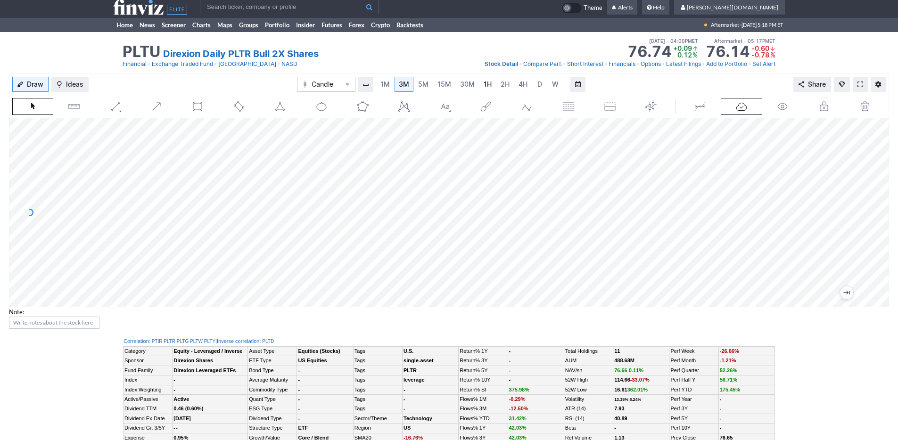
click at [488, 85] on span "1H" at bounding box center [488, 84] width 8 height 8
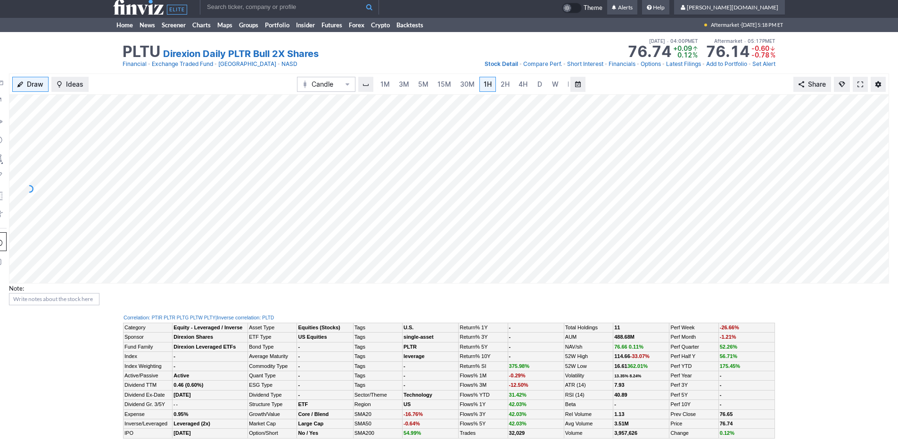
scroll to position [0, 9]
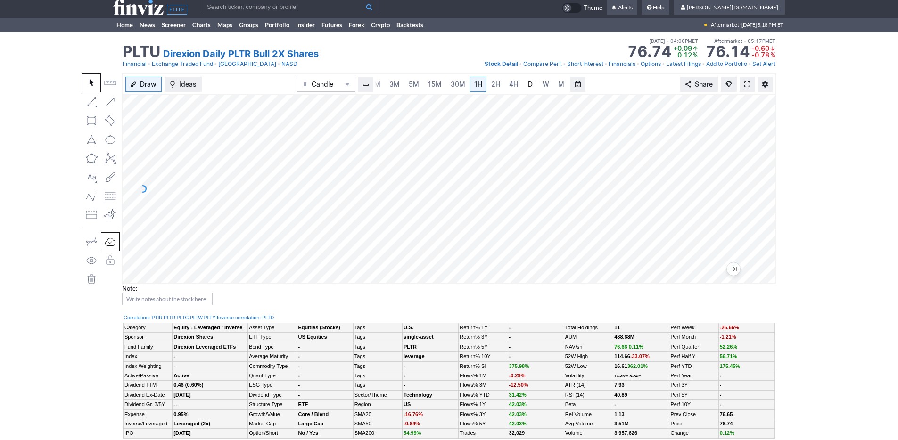
click at [535, 84] on link "D" at bounding box center [530, 84] width 15 height 15
click at [316, 7] on input "text" at bounding box center [289, 7] width 179 height 15
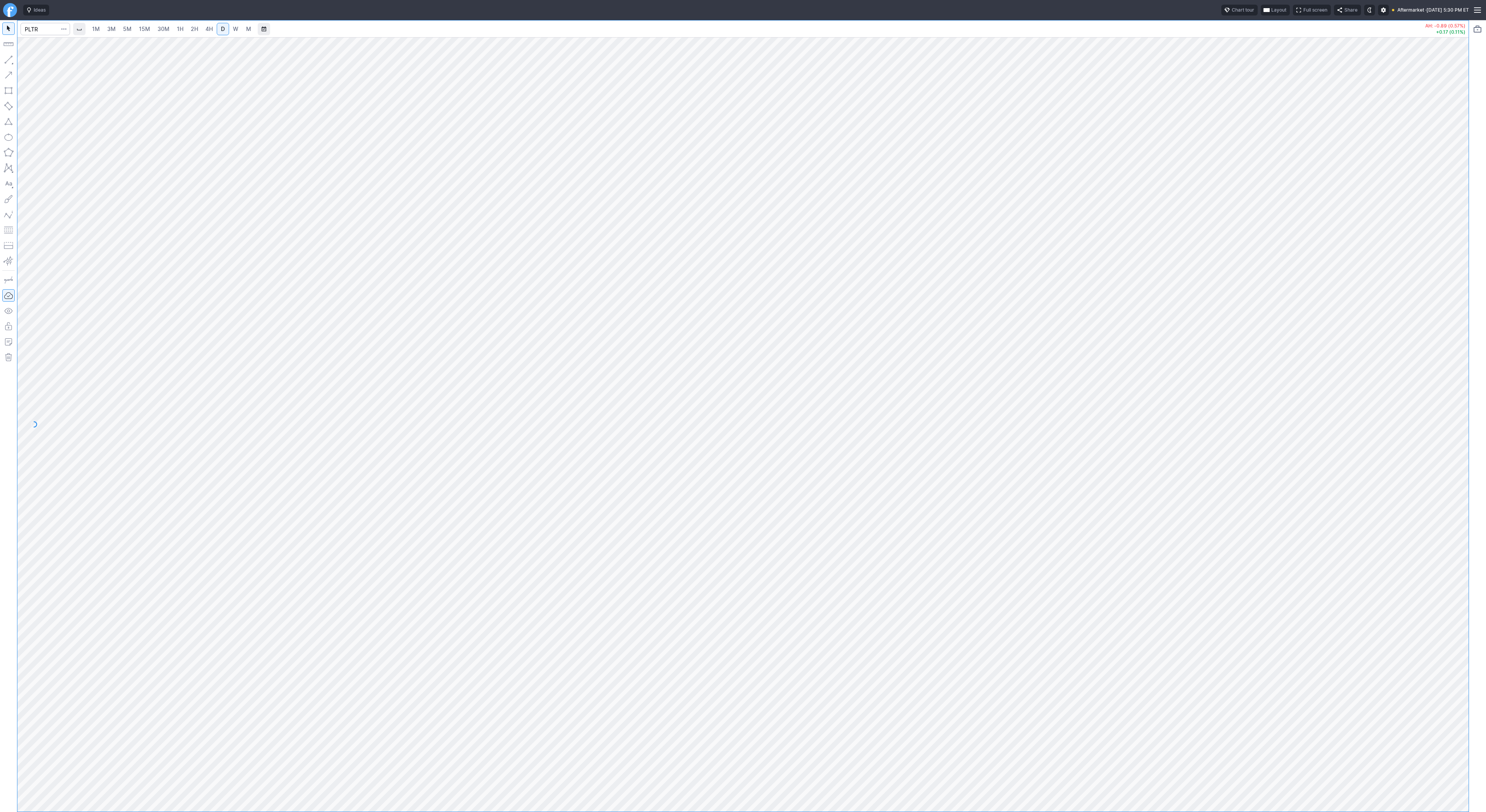
click at [6, 59] on button "button" at bounding box center [8, 59] width 12 height 12
click at [9, 59] on button "button" at bounding box center [8, 59] width 12 height 12
click at [7, 57] on button "button" at bounding box center [8, 59] width 12 height 12
drag, startPoint x: 7, startPoint y: 57, endPoint x: 20, endPoint y: 79, distance: 25.6
click at [7, 58] on button "button" at bounding box center [8, 59] width 12 height 12
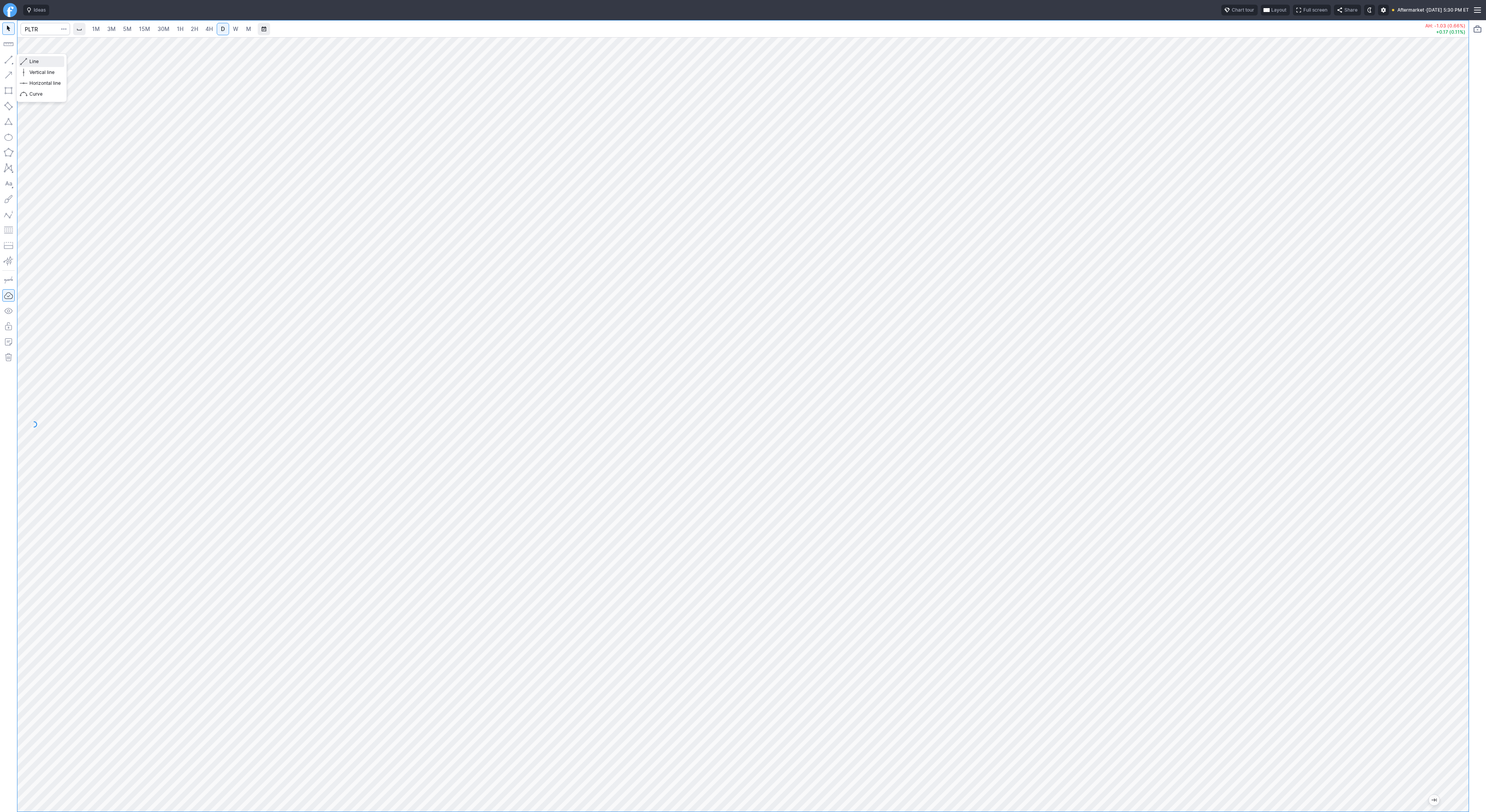
click at [24, 60] on span "button" at bounding box center [25, 61] width 5 height 11
click at [7, 61] on button "button" at bounding box center [8, 59] width 12 height 12
click at [8, 59] on button "button" at bounding box center [8, 59] width 12 height 12
click at [7, 62] on button "button" at bounding box center [8, 59] width 12 height 12
click at [9, 62] on button "button" at bounding box center [8, 59] width 12 height 12
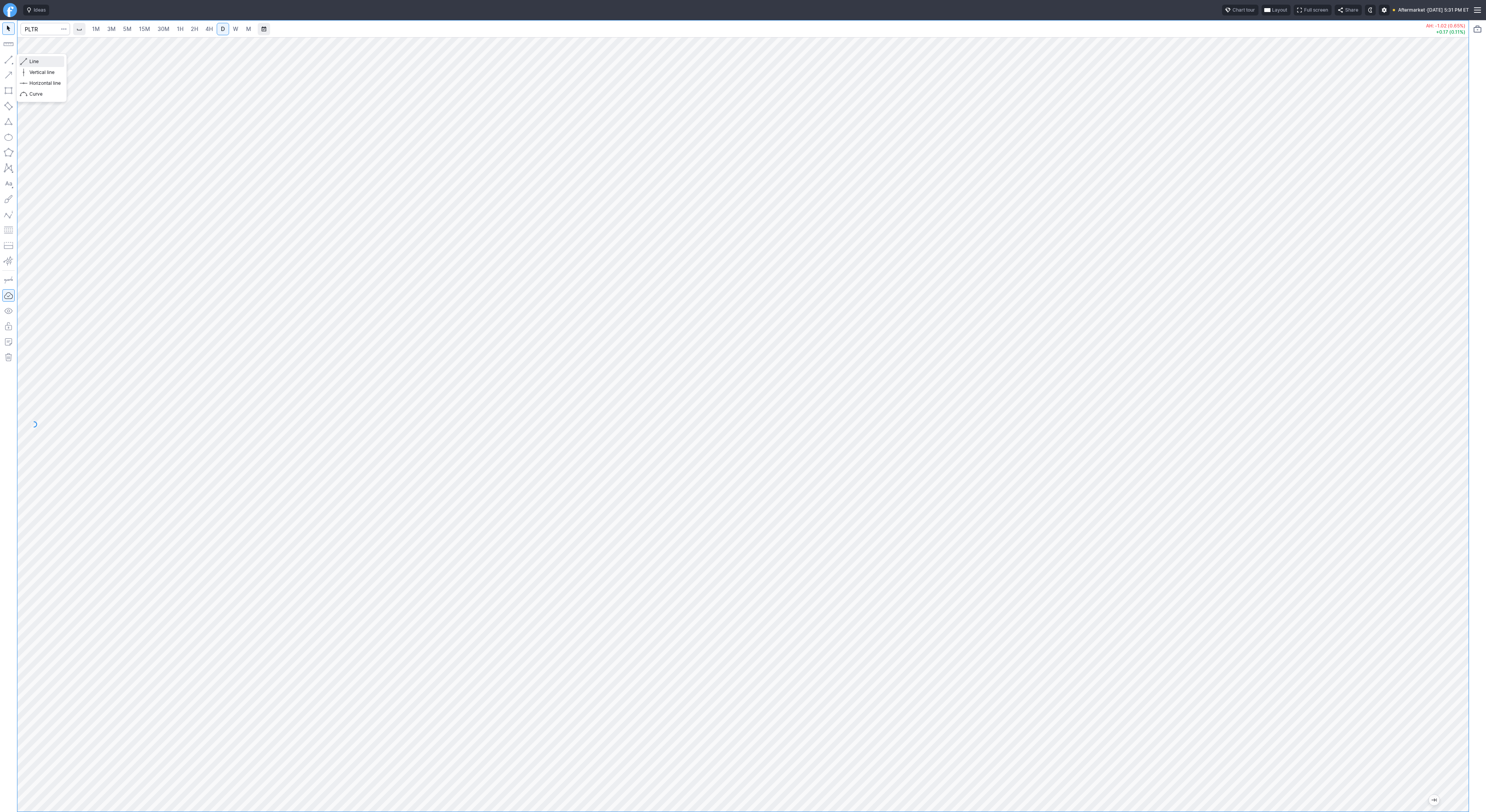
click at [44, 65] on span "Line" at bounding box center [45, 61] width 31 height 7
click at [48, 28] on input "Search" at bounding box center [45, 29] width 49 height 12
type input "coin"
click at [239, 27] on link "W" at bounding box center [236, 29] width 12 height 12
click at [30, 61] on span "Line" at bounding box center [45, 61] width 31 height 7
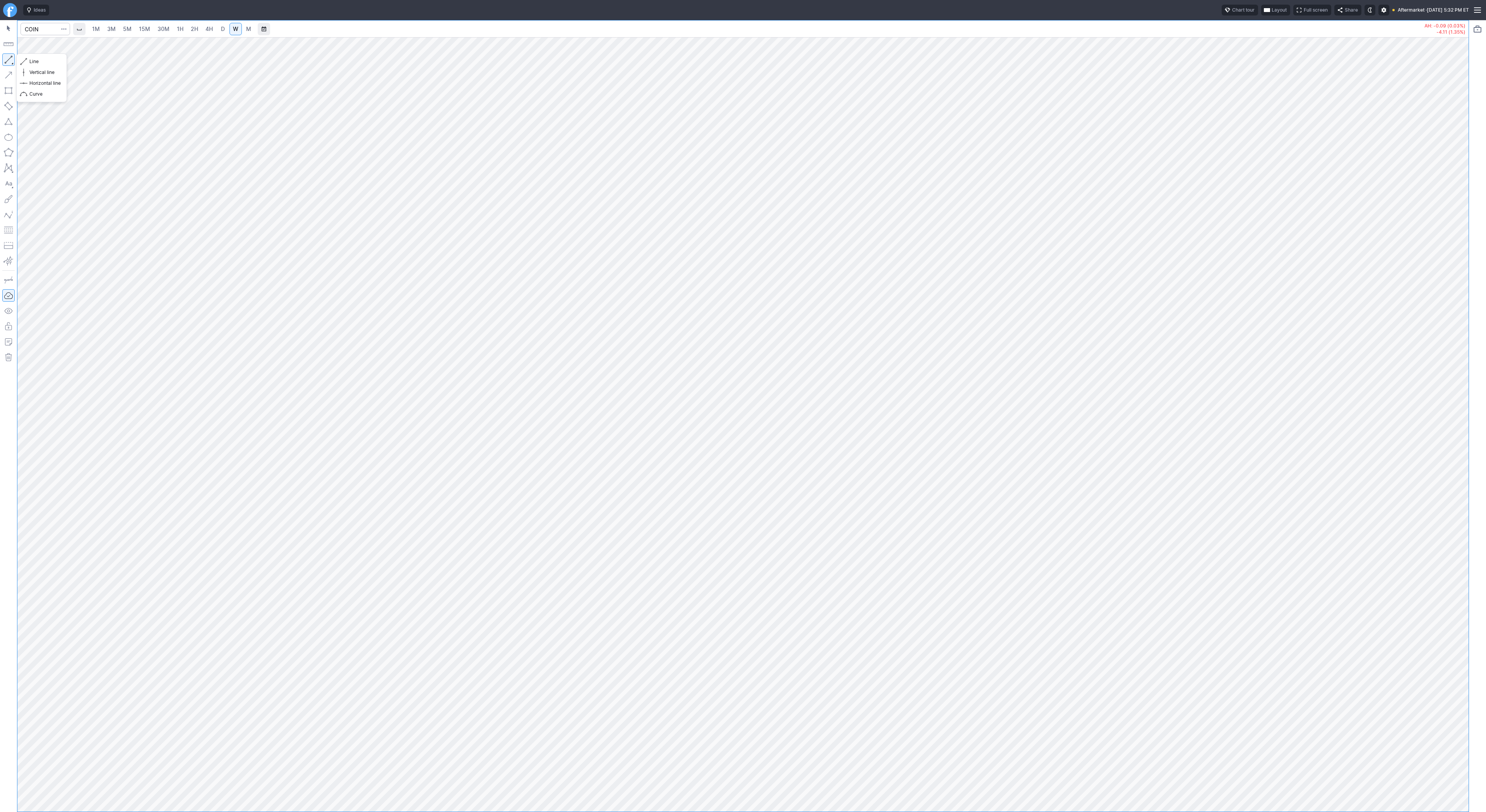
click at [12, 64] on button "button" at bounding box center [8, 59] width 12 height 12
click at [9, 62] on button "button" at bounding box center [8, 59] width 12 height 12
click at [5, 62] on button "button" at bounding box center [8, 59] width 12 height 12
drag, startPoint x: 8, startPoint y: 61, endPoint x: 13, endPoint y: 71, distance: 11.2
click at [8, 62] on button "button" at bounding box center [8, 59] width 12 height 12
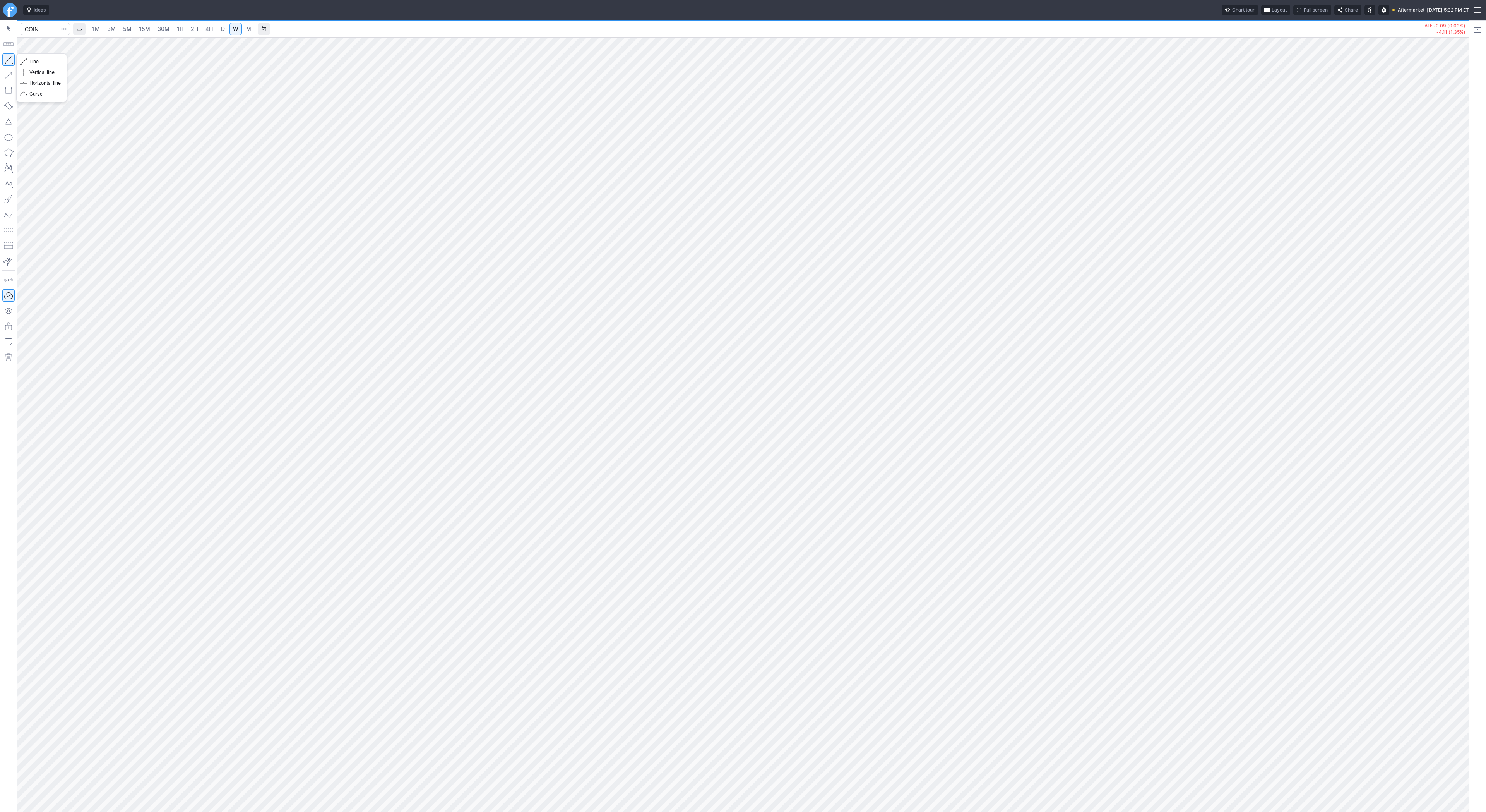
click at [7, 57] on button "button" at bounding box center [8, 59] width 12 height 12
click at [10, 61] on button "button" at bounding box center [8, 59] width 12 height 12
click at [13, 57] on button "button" at bounding box center [8, 59] width 12 height 12
drag, startPoint x: 7, startPoint y: 59, endPoint x: 19, endPoint y: 83, distance: 26.8
click at [7, 59] on button "button" at bounding box center [8, 59] width 12 height 12
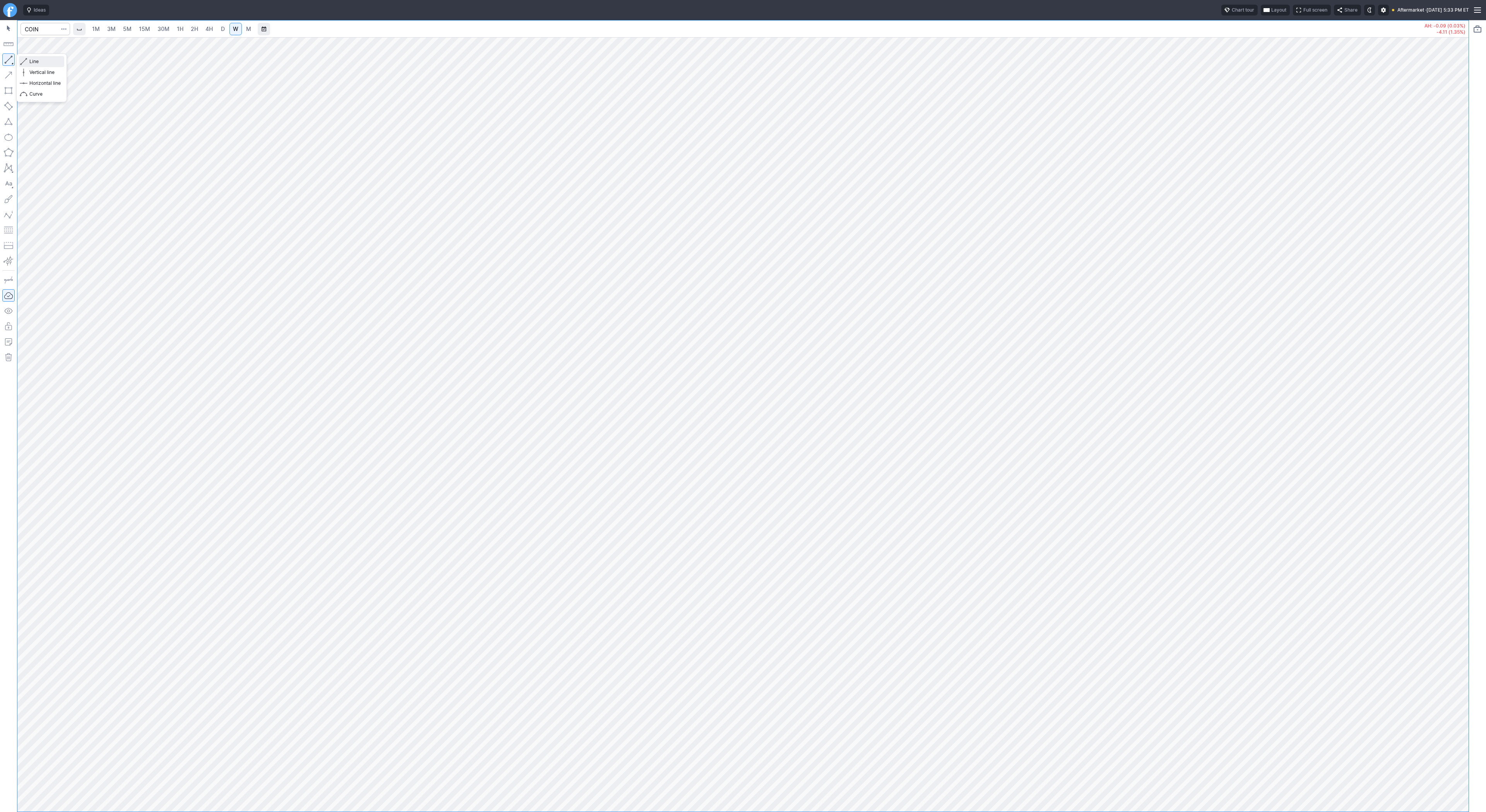
click at [33, 61] on span "Line" at bounding box center [45, 61] width 31 height 7
click at [7, 60] on button "button" at bounding box center [8, 59] width 12 height 12
click at [3, 57] on button "button" at bounding box center [8, 59] width 12 height 12
click at [7, 58] on button "button" at bounding box center [8, 59] width 12 height 12
click at [36, 62] on span "Line" at bounding box center [45, 61] width 31 height 7
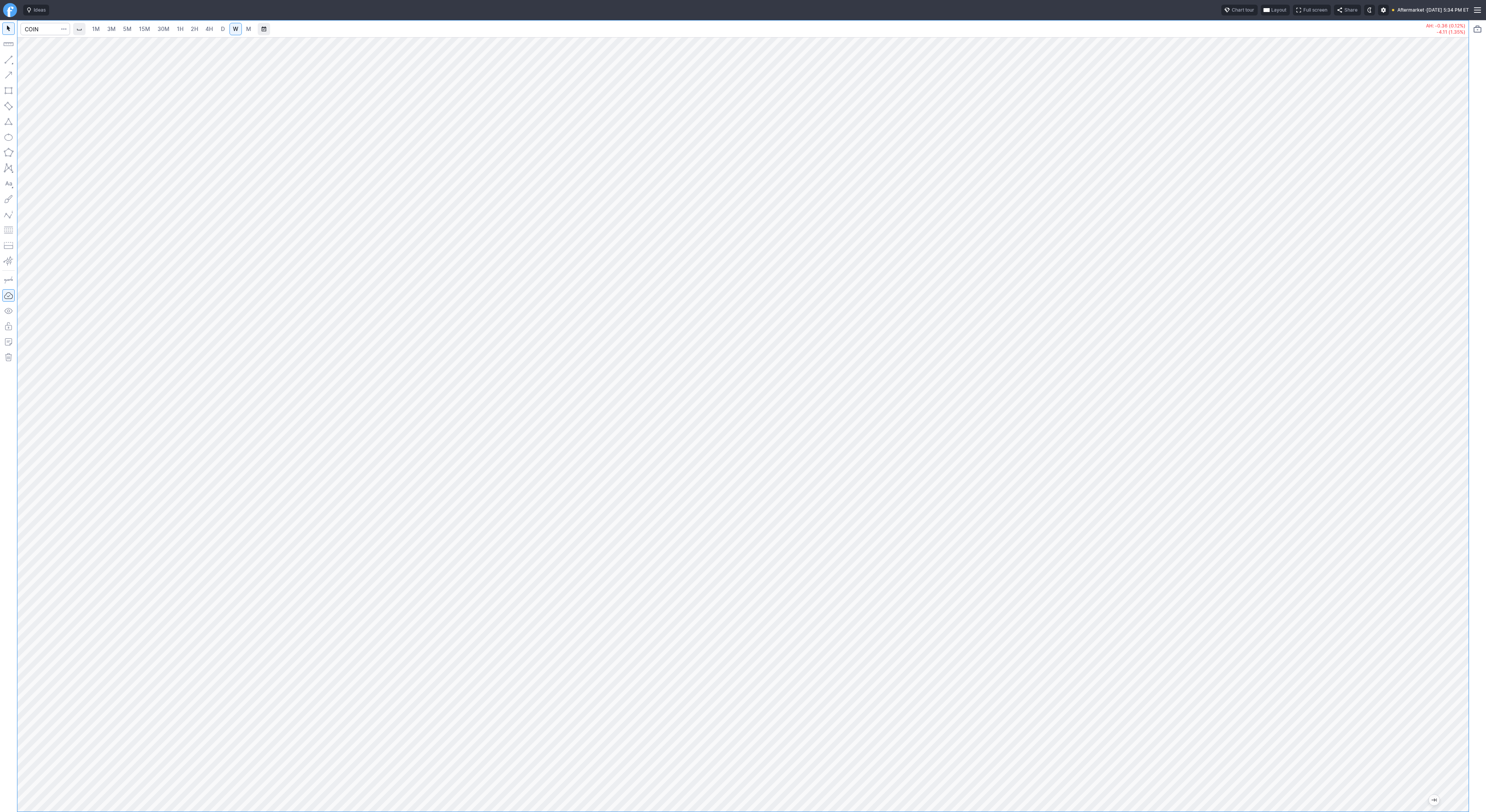
click at [222, 30] on span "D" at bounding box center [222, 29] width 4 height 7
click at [30, 62] on span "Line" at bounding box center [45, 61] width 31 height 7
drag, startPoint x: 5, startPoint y: 54, endPoint x: 26, endPoint y: 92, distance: 43.4
click at [5, 56] on button "button" at bounding box center [8, 59] width 12 height 12
click at [4, 59] on button "button" at bounding box center [8, 59] width 12 height 12
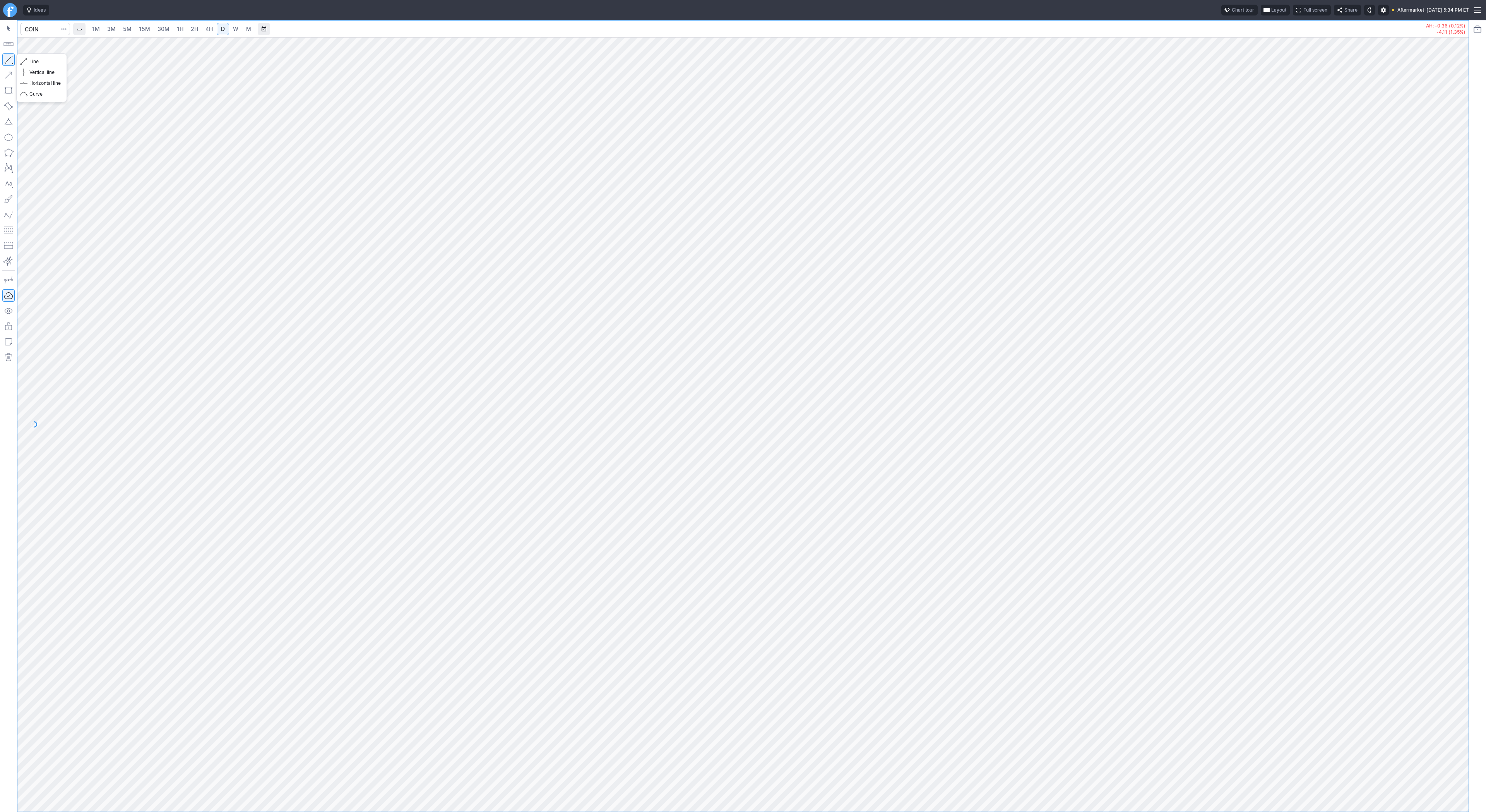
click at [7, 55] on button "button" at bounding box center [8, 59] width 12 height 12
click at [7, 62] on button "button" at bounding box center [8, 59] width 12 height 12
click at [9, 58] on button "button" at bounding box center [8, 59] width 12 height 12
drag, startPoint x: 11, startPoint y: 61, endPoint x: 50, endPoint y: 96, distance: 52.4
click at [11, 61] on button "button" at bounding box center [8, 59] width 12 height 12
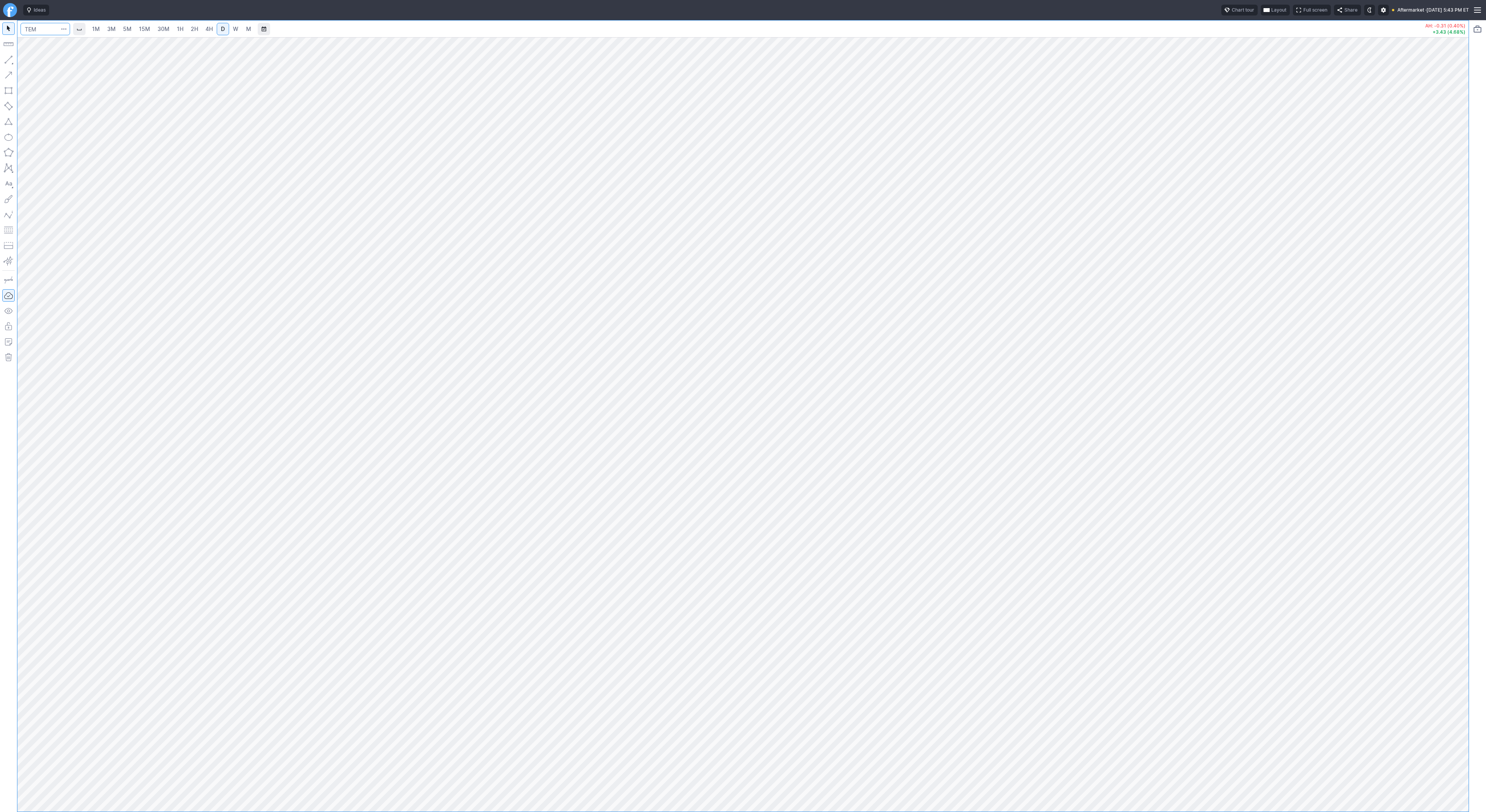
click at [44, 30] on input "Search" at bounding box center [45, 29] width 49 height 12
type input "btcs"
click at [53, 42] on button "BTCS BTCS Inc NASD" at bounding box center [105, 45] width 163 height 11
click at [24, 59] on span "button" at bounding box center [25, 61] width 5 height 11
click at [8, 56] on button "button" at bounding box center [8, 59] width 12 height 12
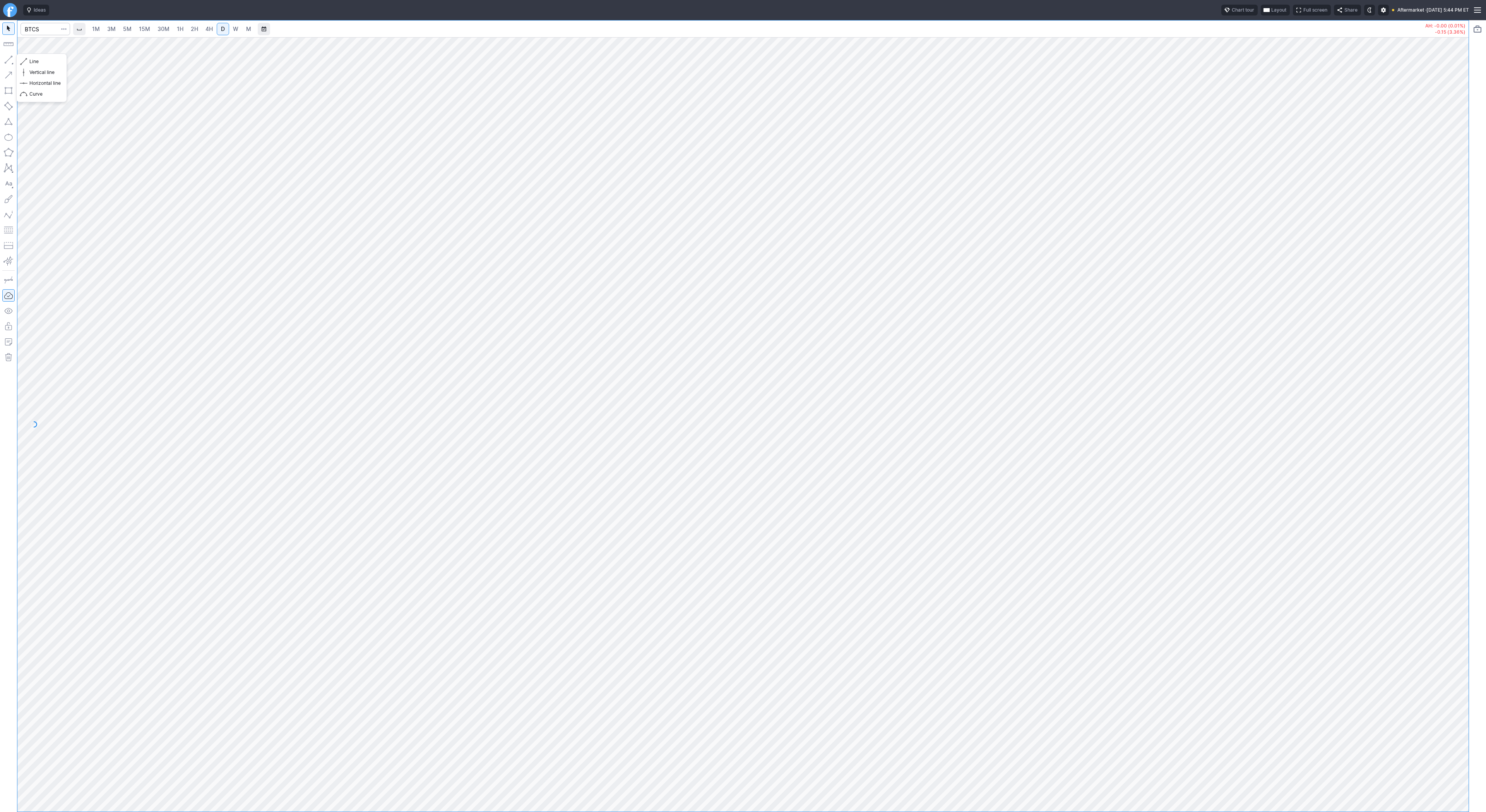
click at [7, 56] on button "button" at bounding box center [8, 59] width 12 height 12
drag, startPoint x: 7, startPoint y: 61, endPoint x: 21, endPoint y: 80, distance: 23.6
click at [11, 68] on div at bounding box center [8, 416] width 17 height 791
click at [39, 61] on span "Line" at bounding box center [45, 61] width 31 height 7
click at [6, 59] on button "button" at bounding box center [8, 59] width 12 height 12
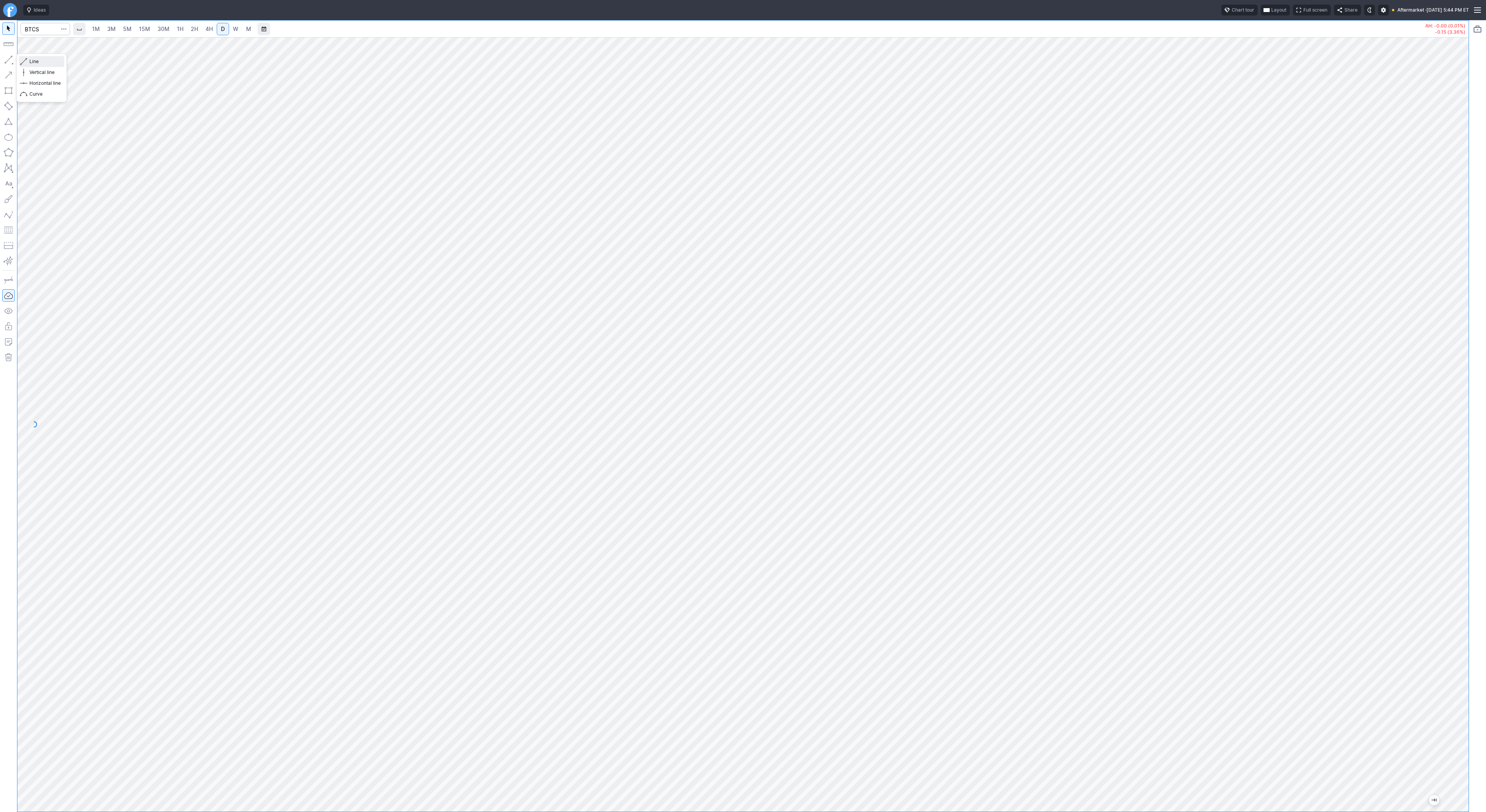
click at [39, 61] on span "Line" at bounding box center [45, 61] width 31 height 7
click at [8, 60] on button "button" at bounding box center [8, 59] width 12 height 12
click at [236, 27] on span "W" at bounding box center [236, 29] width 6 height 7
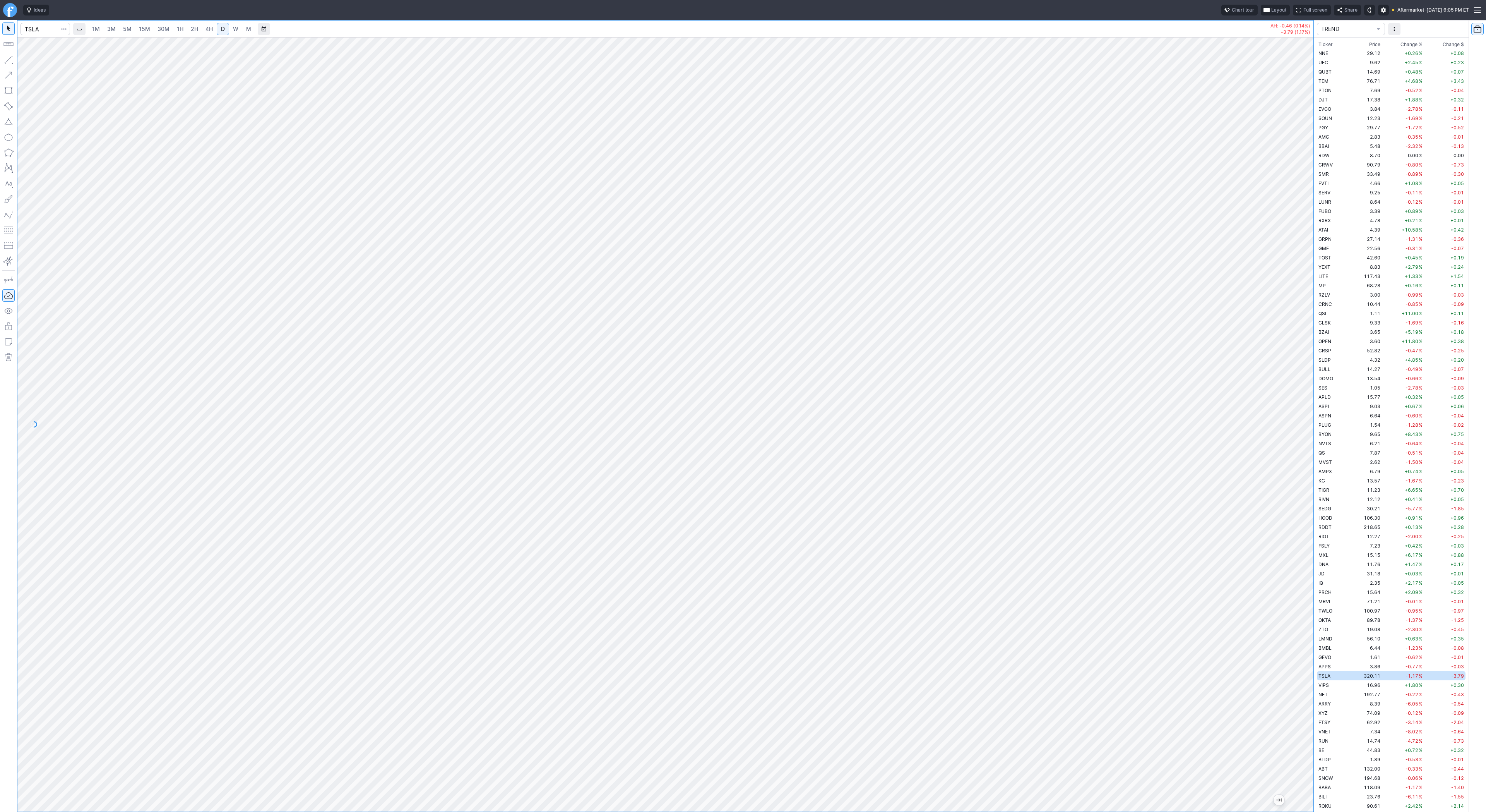
scroll to position [250, 0]
